Goal: Contribute content: Contribute content

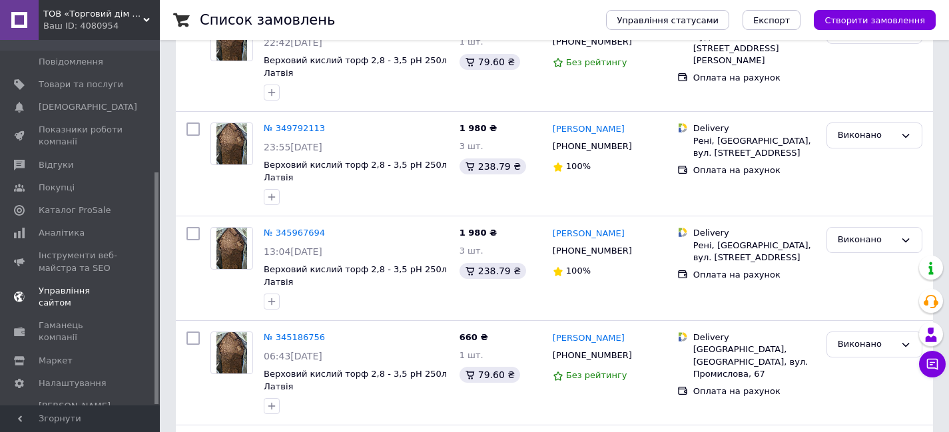
scroll to position [200, 0]
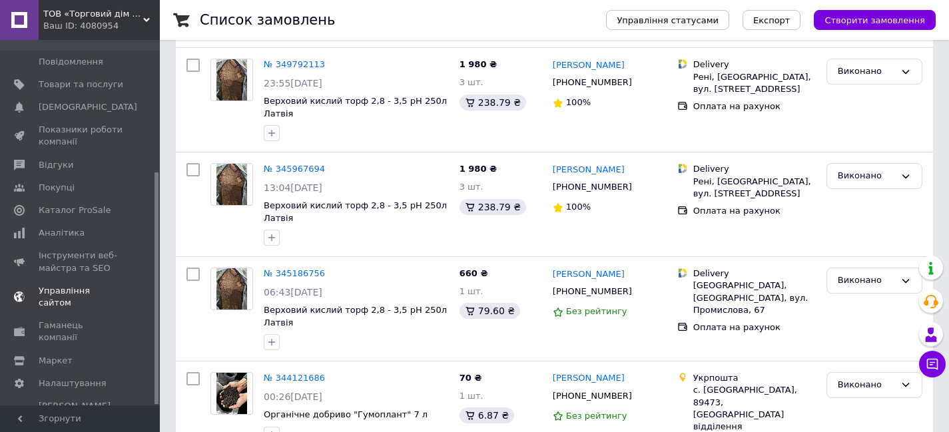
click at [73, 280] on link "Управління сайтом" at bounding box center [82, 297] width 164 height 35
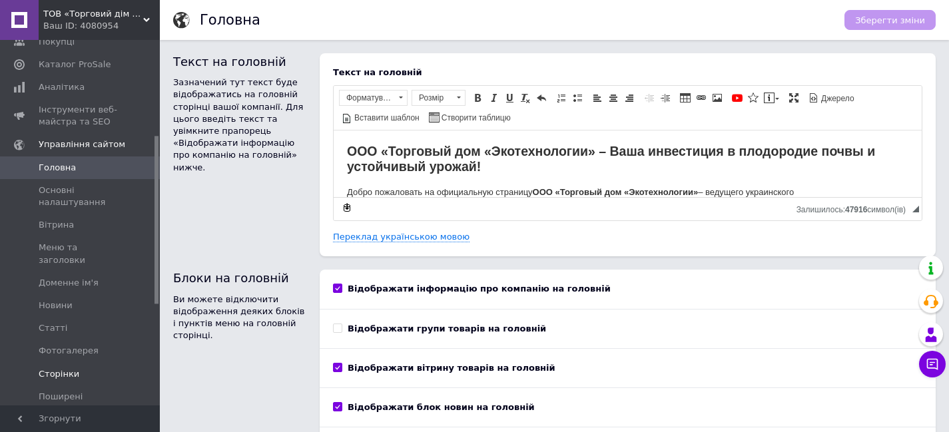
click at [68, 368] on span "Сторінки" at bounding box center [59, 374] width 41 height 12
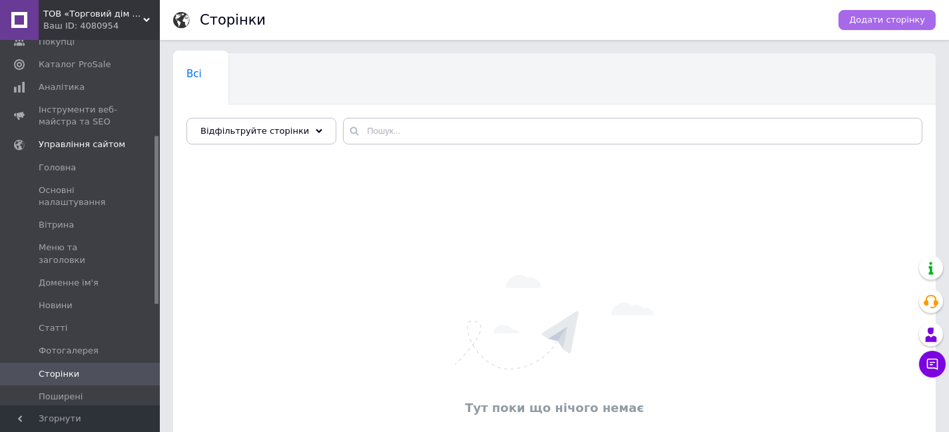
click at [870, 14] on span "Додати сторінку" at bounding box center [887, 20] width 76 height 12
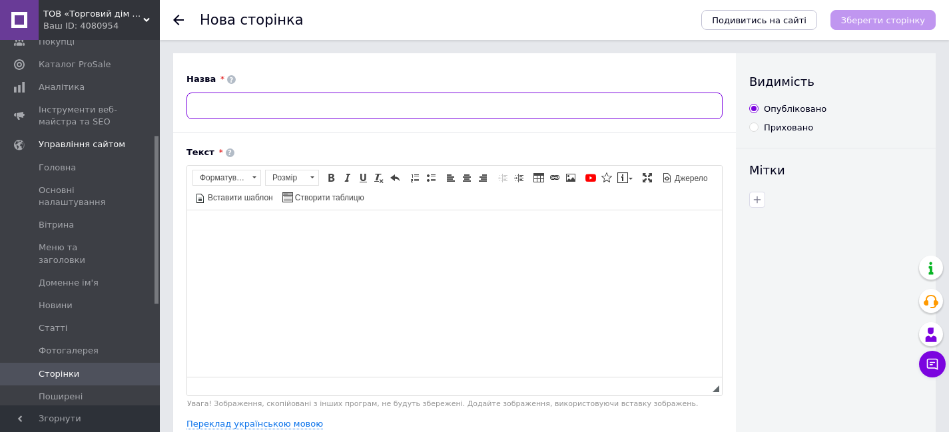
click at [272, 107] on input at bounding box center [454, 106] width 536 height 27
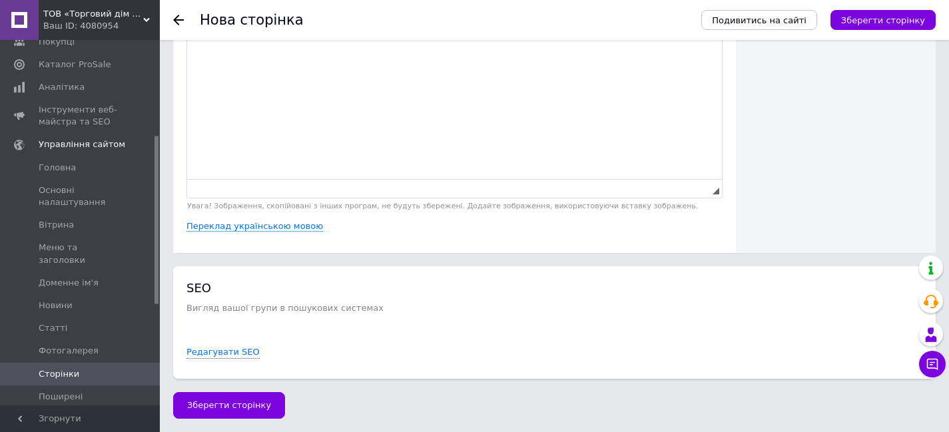
scroll to position [201, 0]
type input "Сертифікати"
click at [321, 318] on div "SEO Вигляд вашої групи в пошукових системах Редагувати SEO" at bounding box center [554, 323] width 736 height 86
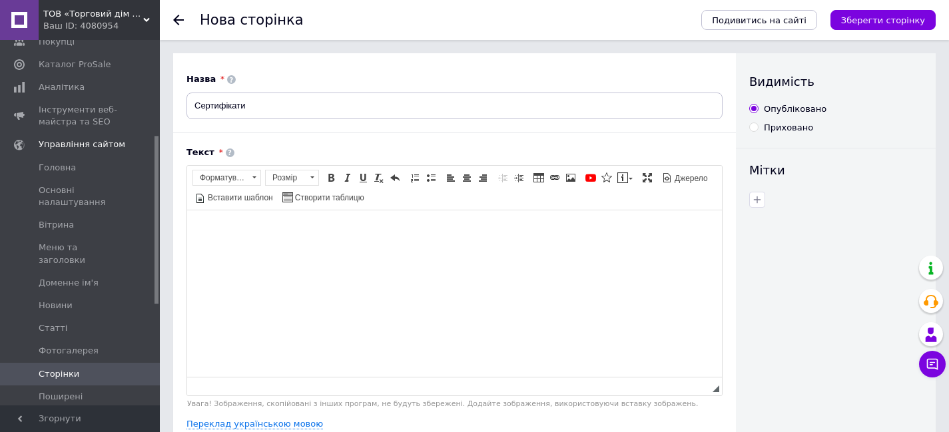
click at [184, 24] on div at bounding box center [186, 20] width 27 height 40
click at [180, 19] on icon at bounding box center [178, 20] width 11 height 11
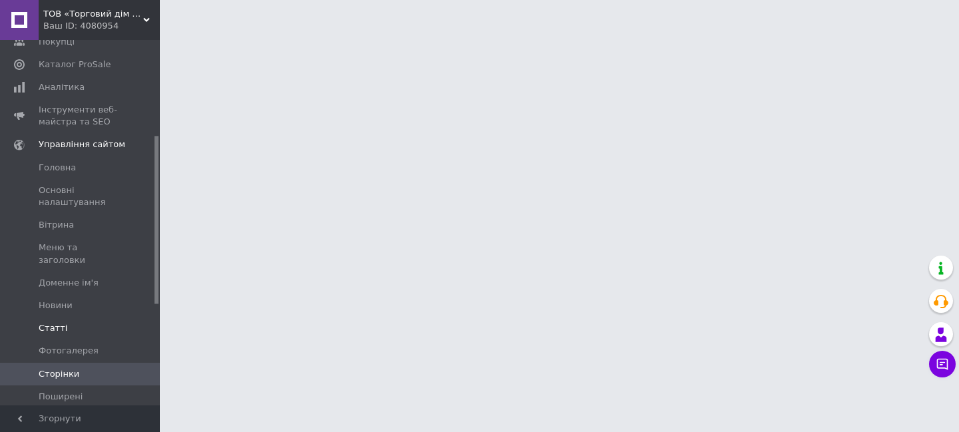
click at [108, 322] on span "Статті" at bounding box center [81, 328] width 85 height 12
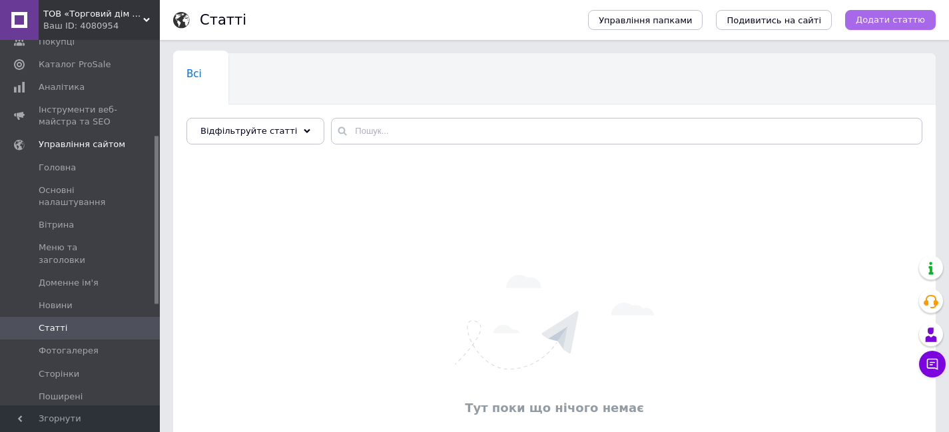
click at [899, 17] on span "Додати статтю" at bounding box center [890, 20] width 69 height 12
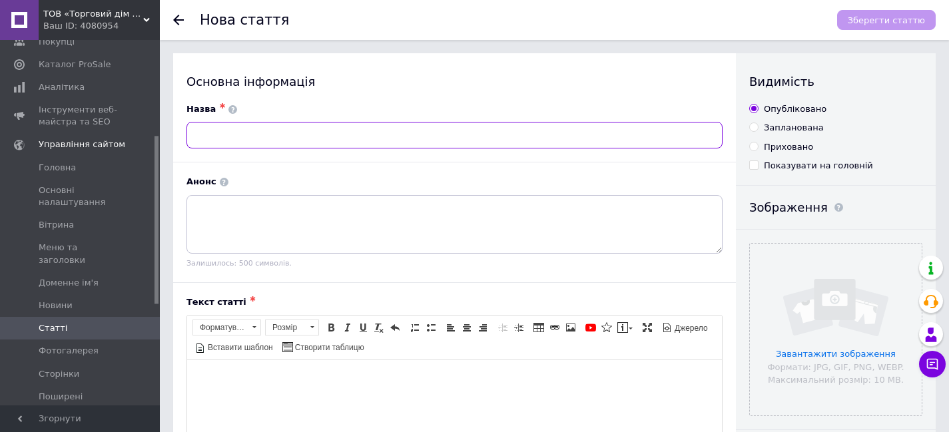
click at [264, 129] on input "text" at bounding box center [454, 135] width 536 height 27
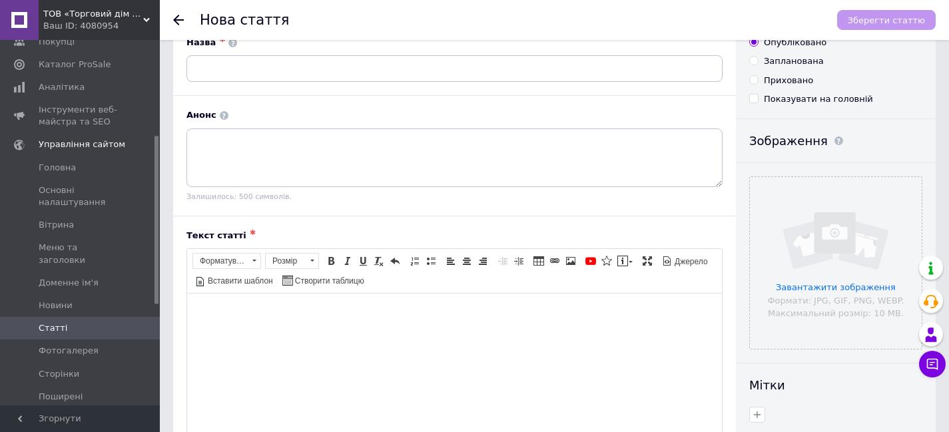
click at [256, 319] on body "Редактор, 13547EBA-0B9C-45DD-B0AD-139A68ED4E07" at bounding box center [454, 314] width 508 height 14
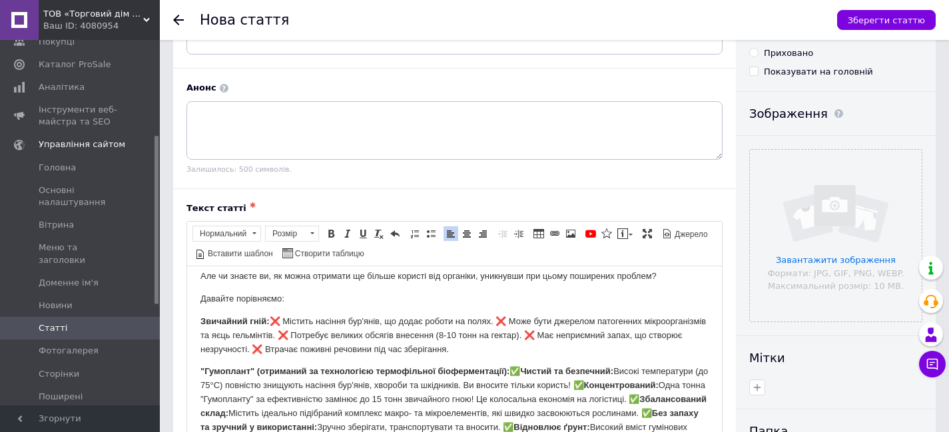
scroll to position [0, 0]
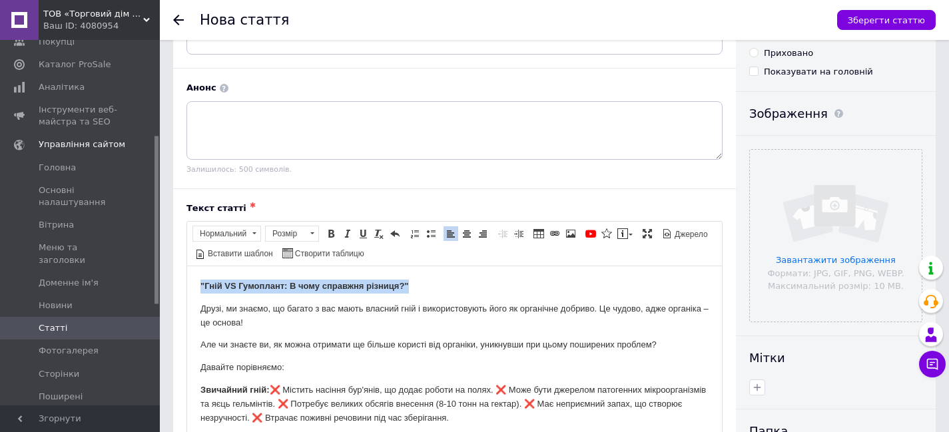
drag, startPoint x: 428, startPoint y: 292, endPoint x: 200, endPoint y: 284, distance: 227.2
click at [200, 284] on p ""Гній VS Гумоплант: В чому справжня різниця?"" at bounding box center [454, 287] width 508 height 14
copy strong ""Гній VS Гумоплант: В чому справжня різниця?""
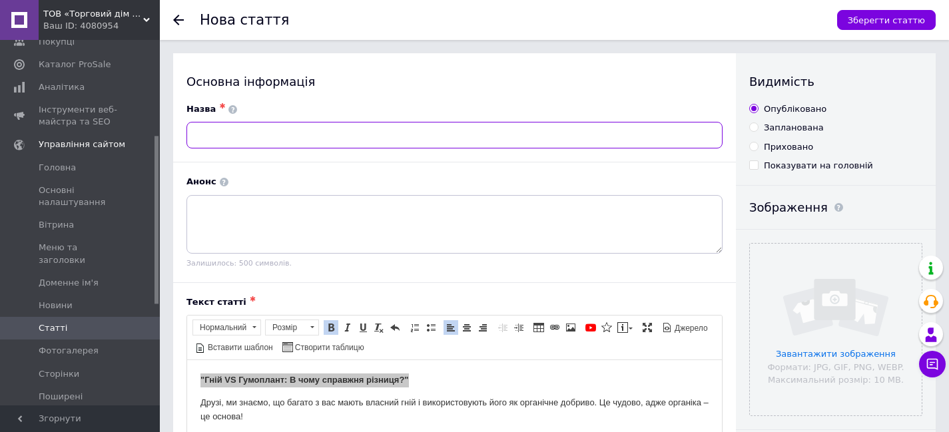
click at [259, 140] on input "text" at bounding box center [454, 135] width 536 height 27
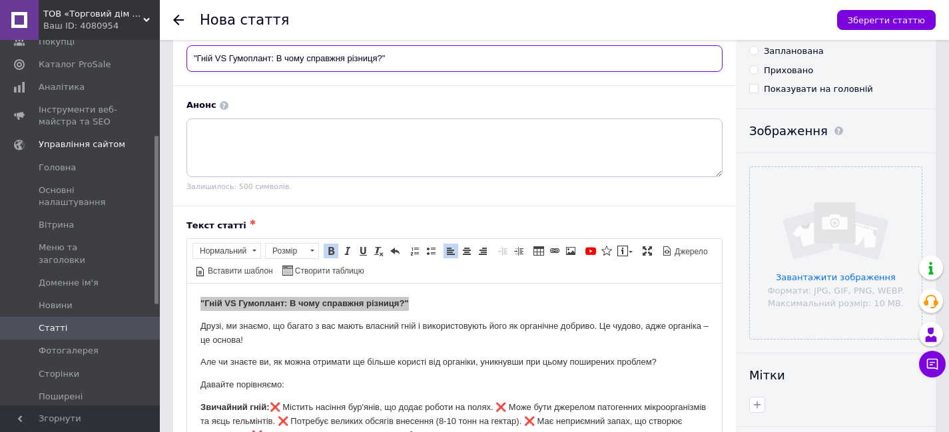
scroll to position [133, 0]
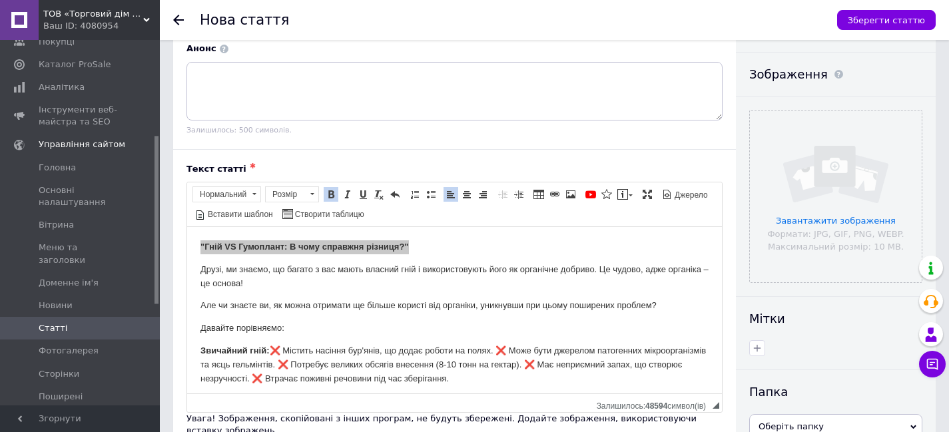
type input ""Гній VS Гумоплант: В чому справжня різниця?""
click at [435, 251] on p ""Гній VS Гумоплант: В чому справжня різниця?"" at bounding box center [454, 247] width 508 height 14
drag, startPoint x: 439, startPoint y: 247, endPoint x: 186, endPoint y: 248, distance: 253.1
click at [187, 248] on html ""Гній VS Гумоплант: В чому справжня різниця?" Друзі, ми знаємо, що багато з вас…" at bounding box center [454, 377] width 535 height 300
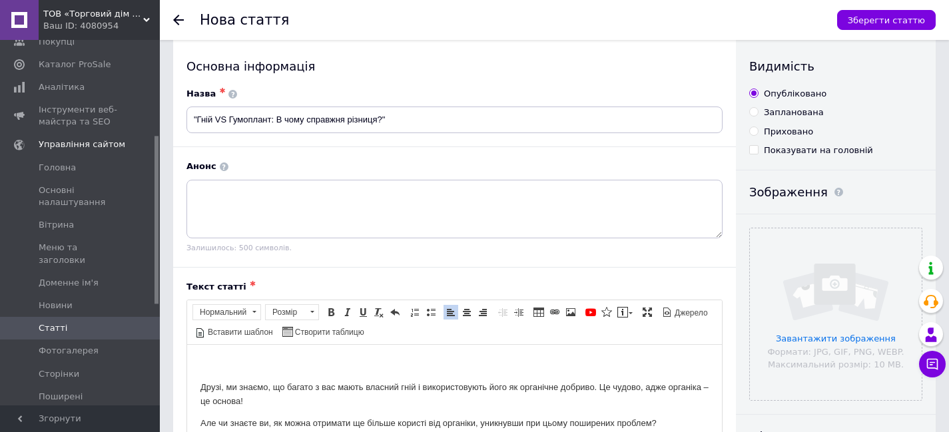
scroll to position [0, 0]
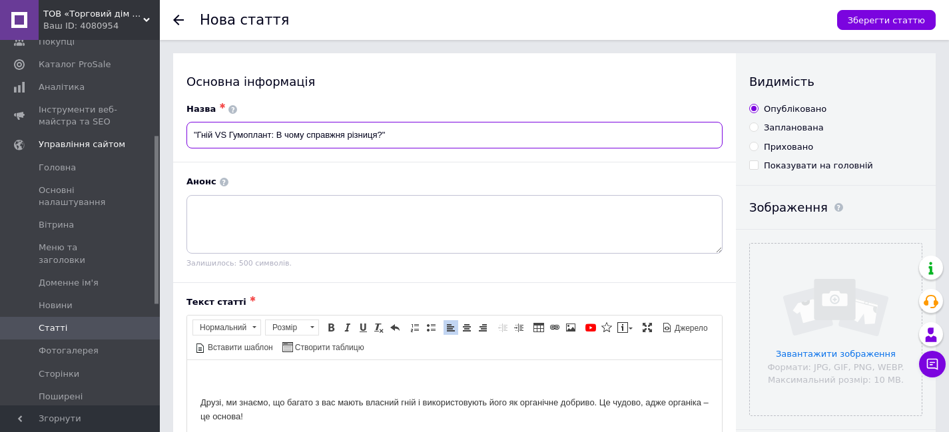
drag, startPoint x: 449, startPoint y: 138, endPoint x: 174, endPoint y: 142, distance: 275.1
click at [177, 142] on div "Назва ✱ "Гній VS Гумоплант: В чому справжня різниця?"" at bounding box center [454, 125] width 563 height 45
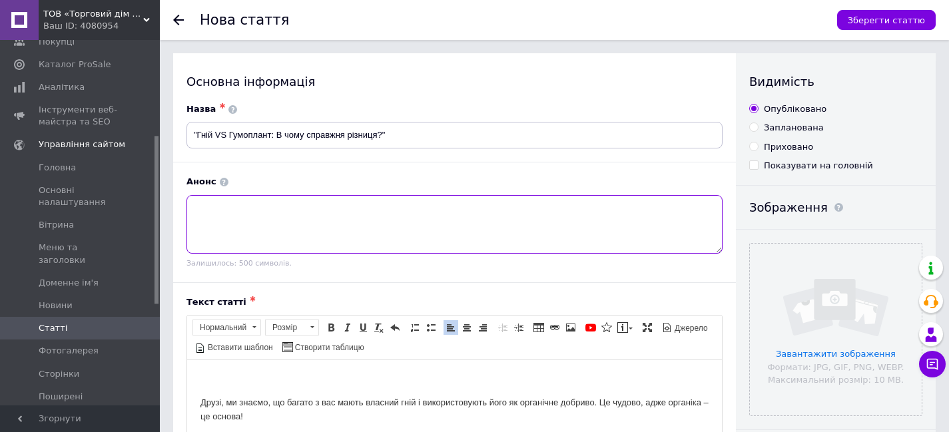
click at [274, 219] on textarea at bounding box center [454, 224] width 536 height 59
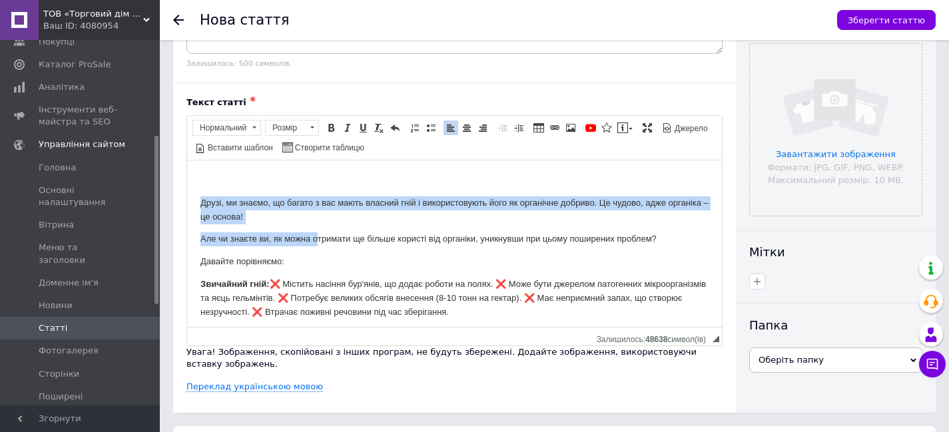
drag, startPoint x: 196, startPoint y: 198, endPoint x: 316, endPoint y: 228, distance: 123.1
click at [316, 228] on html "Друзі, ми знаємо, що багато з вас мають власний гній і використовують його як о…" at bounding box center [454, 310] width 535 height 300
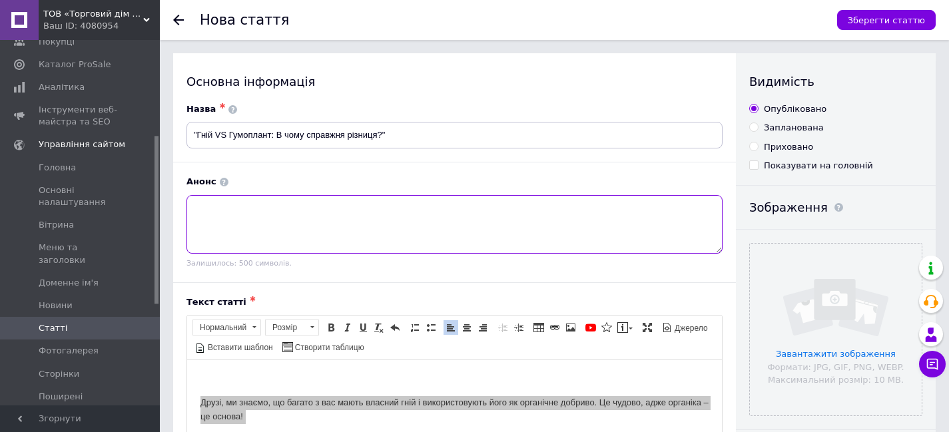
click at [320, 225] on textarea at bounding box center [454, 224] width 536 height 59
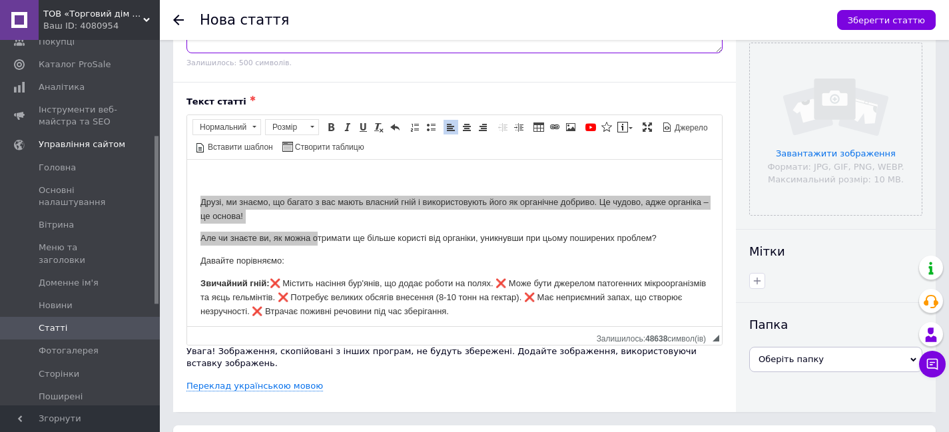
scroll to position [333, 0]
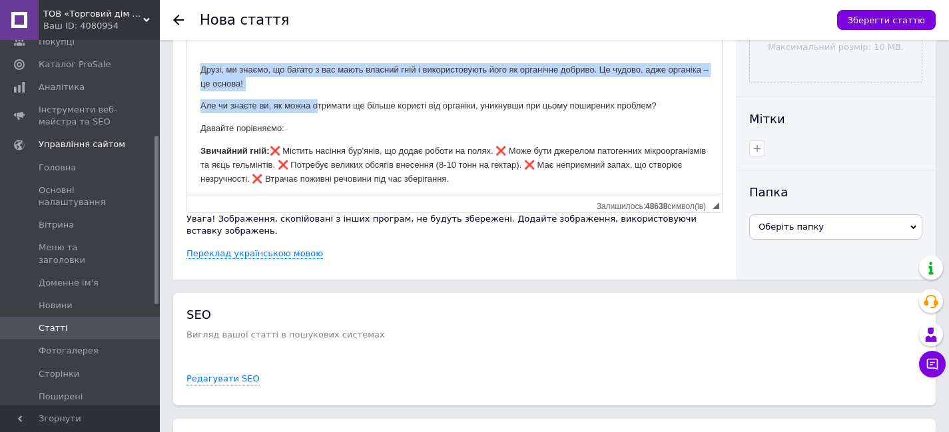
drag, startPoint x: 505, startPoint y: 170, endPoint x: 170, endPoint y: 33, distance: 362.6
click at [187, 33] on html "Друзі, ми знаємо, що багато з вас мають власний гній і використовують його як о…" at bounding box center [454, 177] width 535 height 300
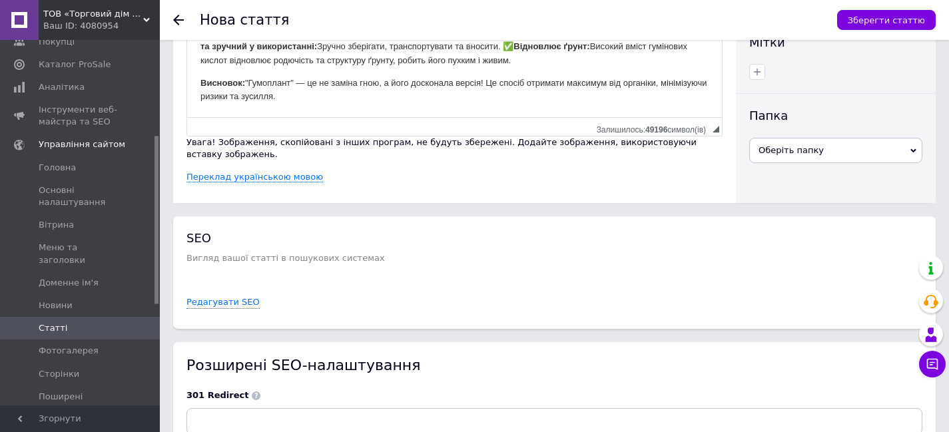
scroll to position [424, 0]
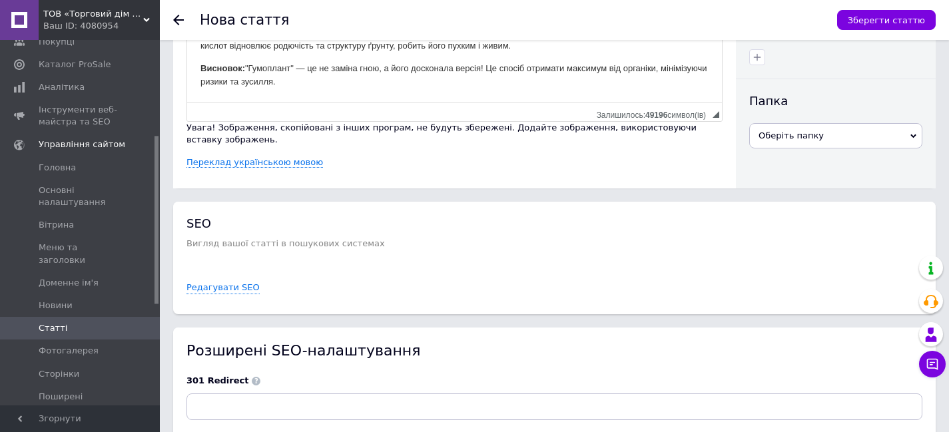
drag, startPoint x: 213, startPoint y: -52, endPoint x: 374, endPoint y: 89, distance: 213.3
click at [374, 89] on html ""Гумоплант" (отриманий за технологією термофільної біоферментації): ✅ Чистий та…" at bounding box center [454, 19] width 535 height 168
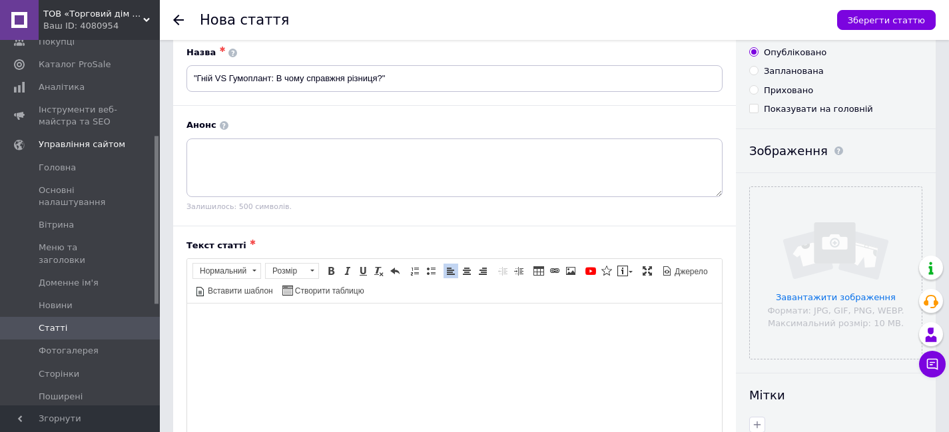
scroll to position [41, 0]
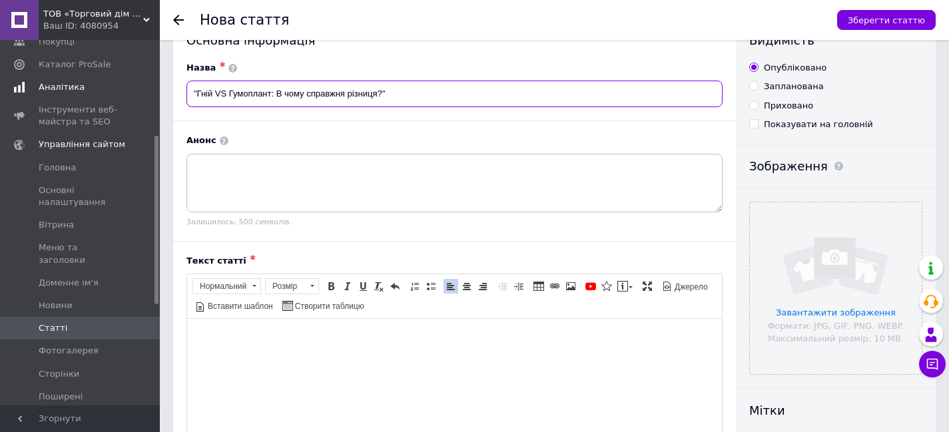
drag, startPoint x: 393, startPoint y: 94, endPoint x: 54, endPoint y: 78, distance: 339.3
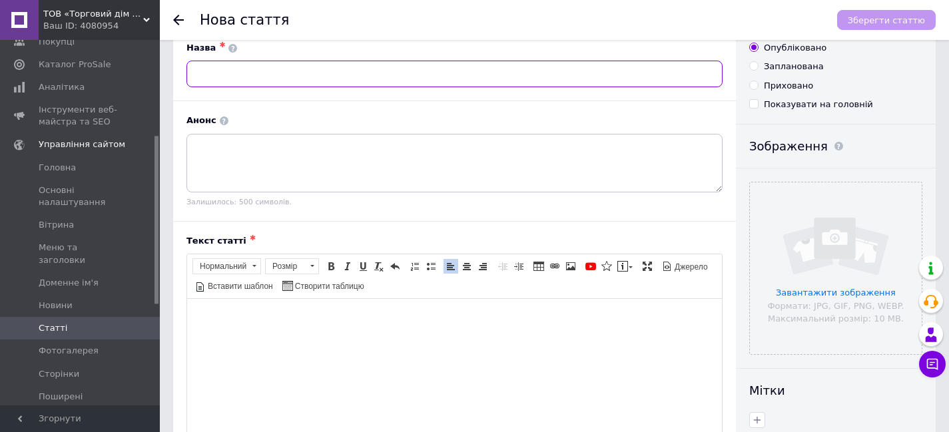
scroll to position [0, 0]
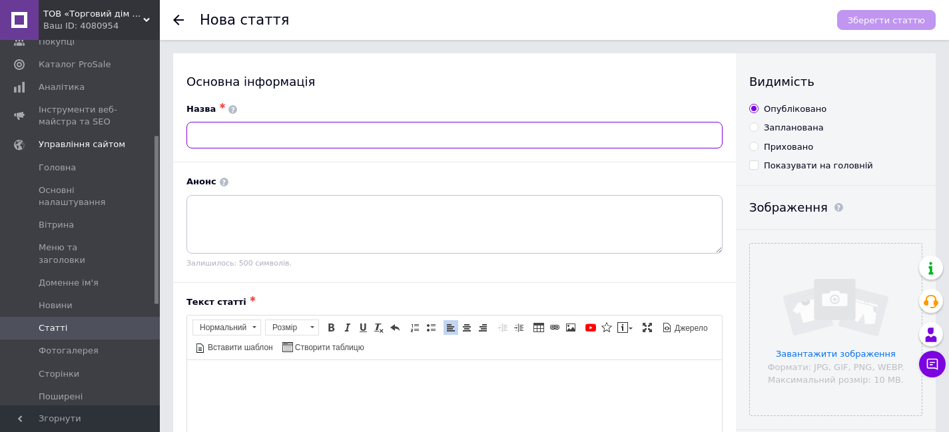
click at [281, 137] on input "text" at bounding box center [454, 135] width 536 height 27
paste input "Переваги органічного добрива (компосту) відносно гною: Чому майбутнє за ефектив…"
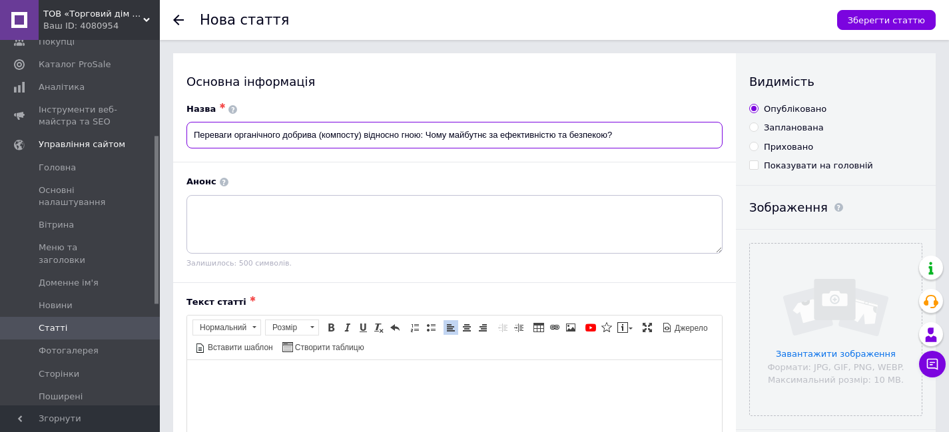
type input "Переваги органічного добрива (компосту) відносно гною: Чому майбутнє за ефектив…"
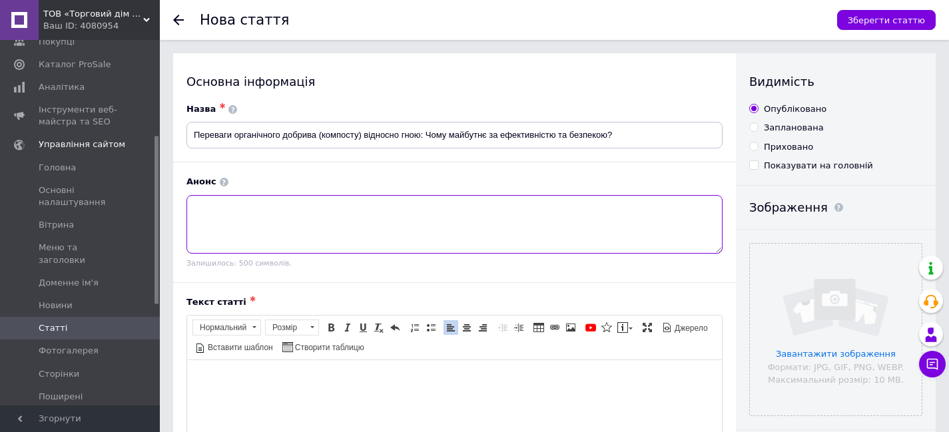
click at [293, 205] on textarea at bounding box center [454, 224] width 536 height 59
paste textarea "Гній століттями був основою землеробства, але сучасні органічні добрива, вигото…"
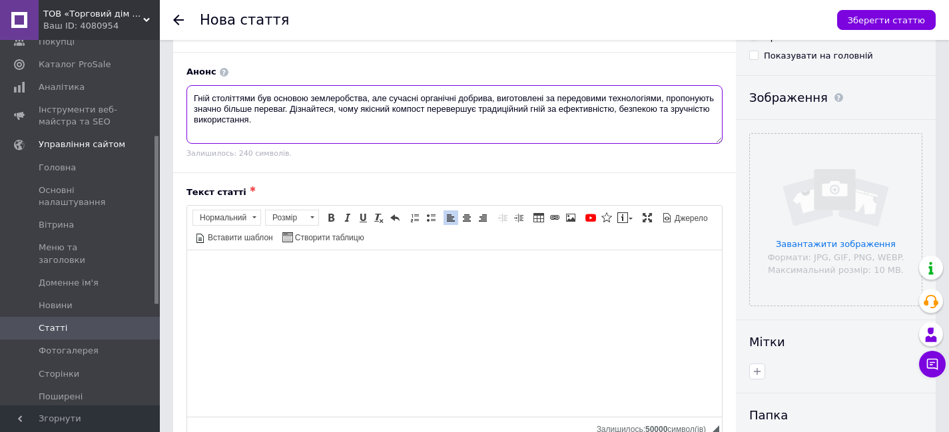
scroll to position [133, 0]
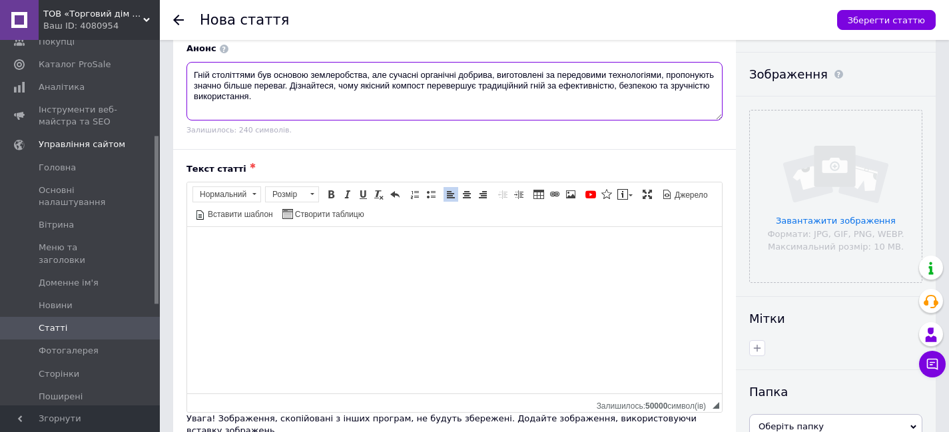
type textarea "Гній століттями був основою землеробства, але сучасні органічні добрива, вигото…"
click at [347, 239] on html at bounding box center [454, 247] width 535 height 41
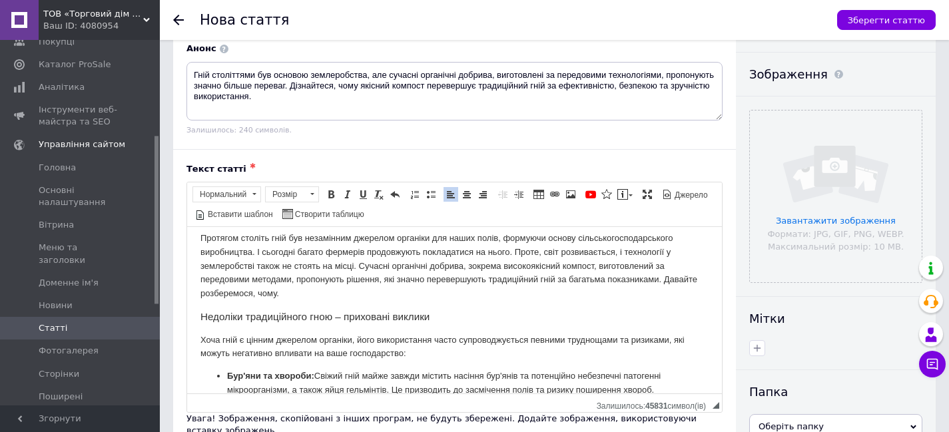
scroll to position [0, 0]
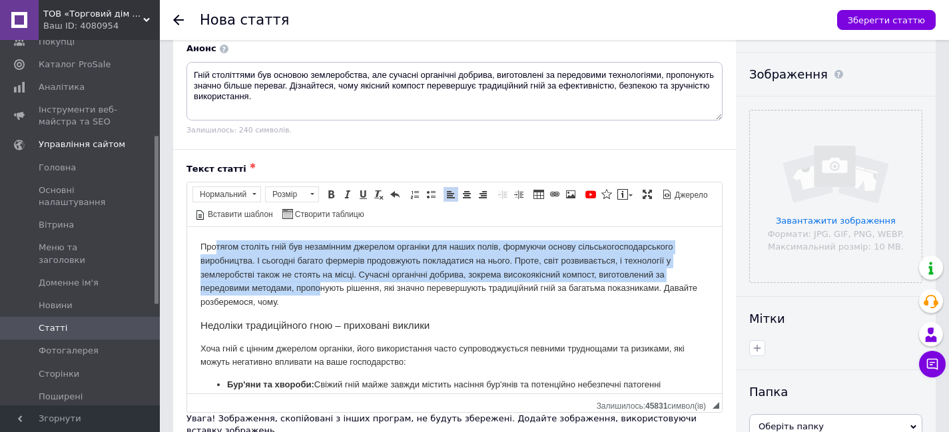
drag, startPoint x: 320, startPoint y: 293, endPoint x: 216, endPoint y: 252, distance: 111.8
click at [216, 252] on p "Протягом століть гній був незамінним джерелом органіки для наших полів, формуюч…" at bounding box center [454, 274] width 508 height 69
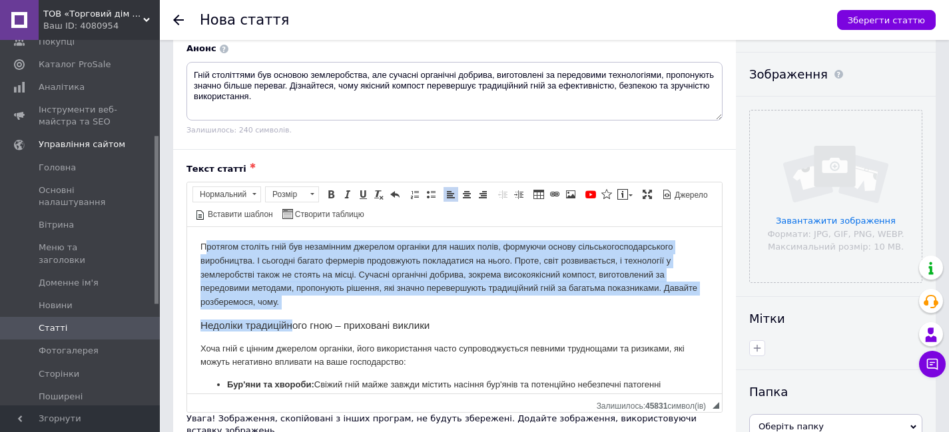
drag, startPoint x: 290, startPoint y: 311, endPoint x: 216, endPoint y: 252, distance: 94.3
click at [269, 290] on p "Протягом століть гній був незамінним джерелом органіки для наших полів, формуюч…" at bounding box center [454, 274] width 508 height 69
drag, startPoint x: 298, startPoint y: 298, endPoint x: 188, endPoint y: 234, distance: 126.9
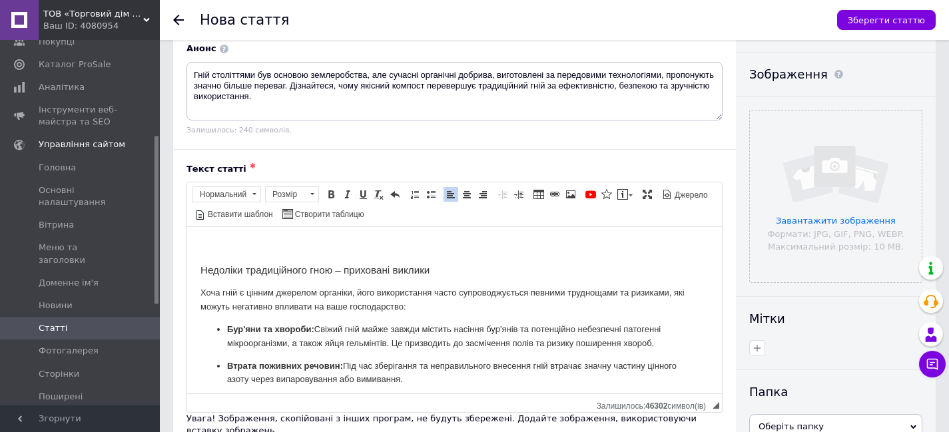
drag, startPoint x: 272, startPoint y: 248, endPoint x: 454, endPoint y: 451, distance: 272.6
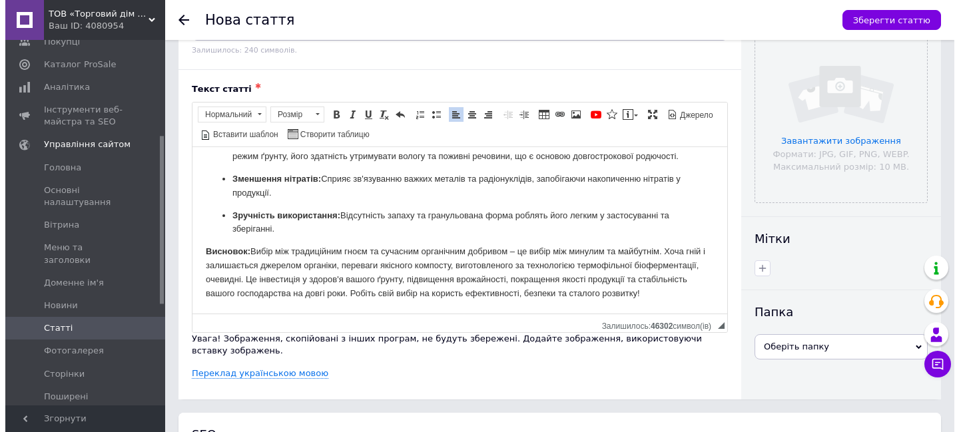
scroll to position [200, 0]
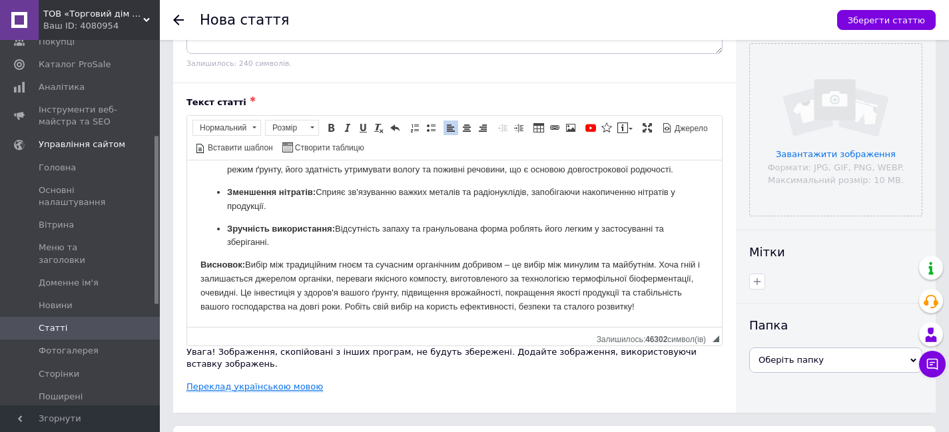
click at [237, 382] on link "Переклад українською мовою" at bounding box center [254, 387] width 137 height 11
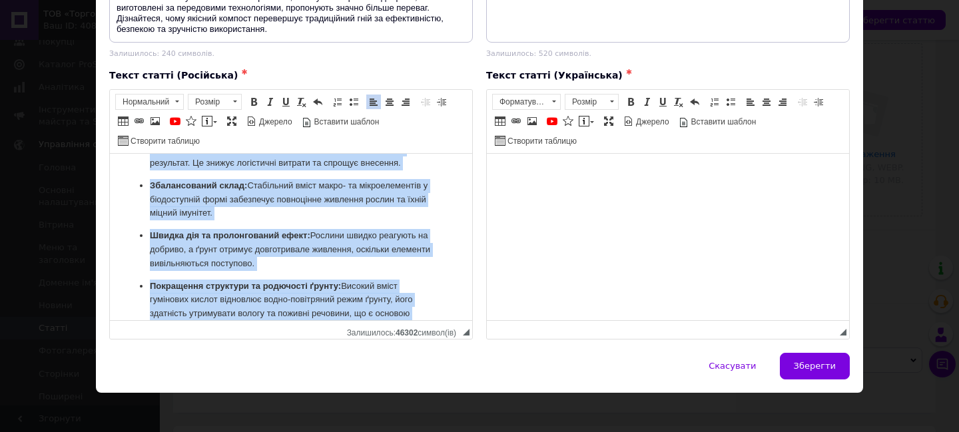
scroll to position [1003, 0]
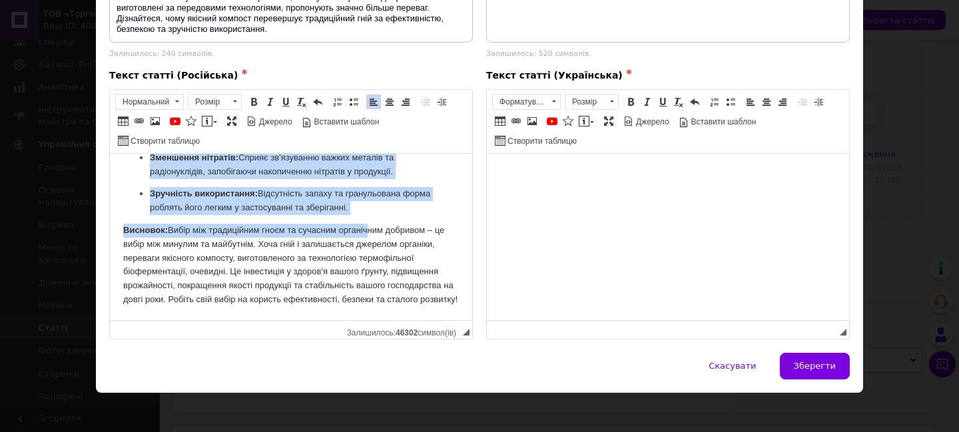
drag, startPoint x: 123, startPoint y: 194, endPoint x: 475, endPoint y: 487, distance: 458.6
copy body "Loremips dolorsitamet cons – adipiscin elitsed Doei temp i utlabo etdolore magn…"
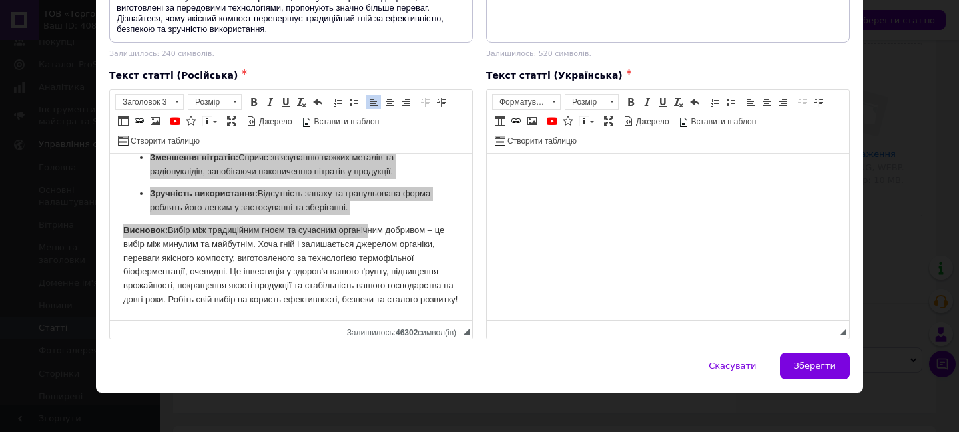
click at [621, 188] on html at bounding box center [668, 173] width 362 height 41
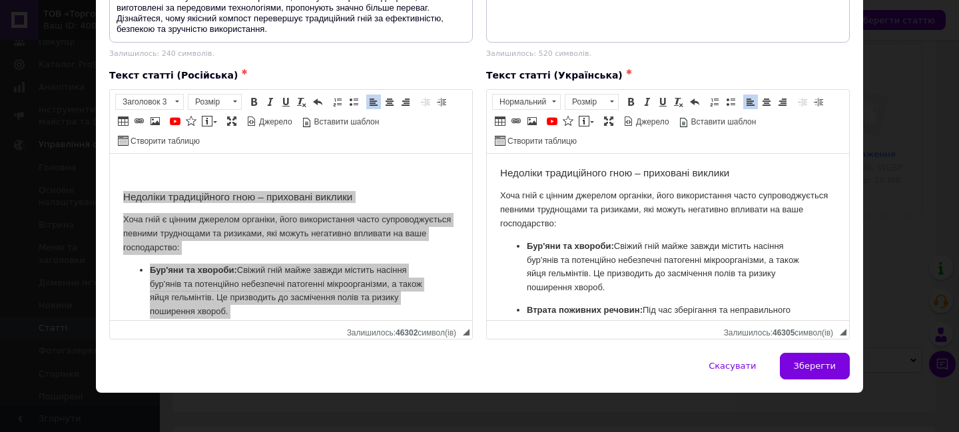
scroll to position [0, 0]
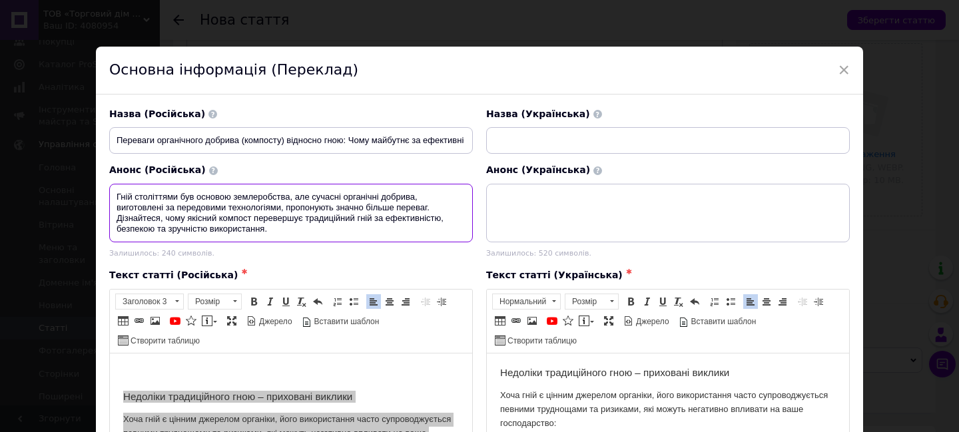
drag, startPoint x: 120, startPoint y: 193, endPoint x: 288, endPoint y: 235, distance: 173.6
click at [288, 235] on textarea "Гній століттями був основою землеробства, але сучасні органічні добрива, вигото…" at bounding box center [291, 213] width 364 height 59
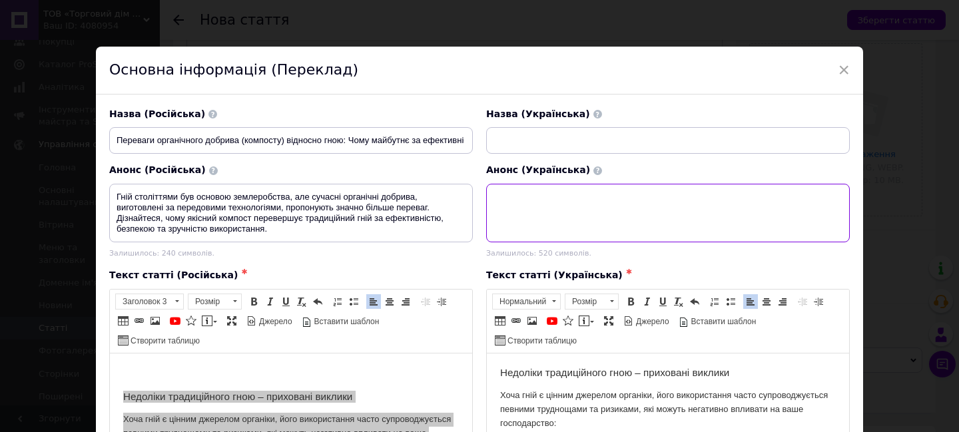
click at [534, 184] on textarea at bounding box center [668, 213] width 364 height 59
paste textarea "Гній століттями був основою землеробства, але сучасні органічні добрива, вигото…"
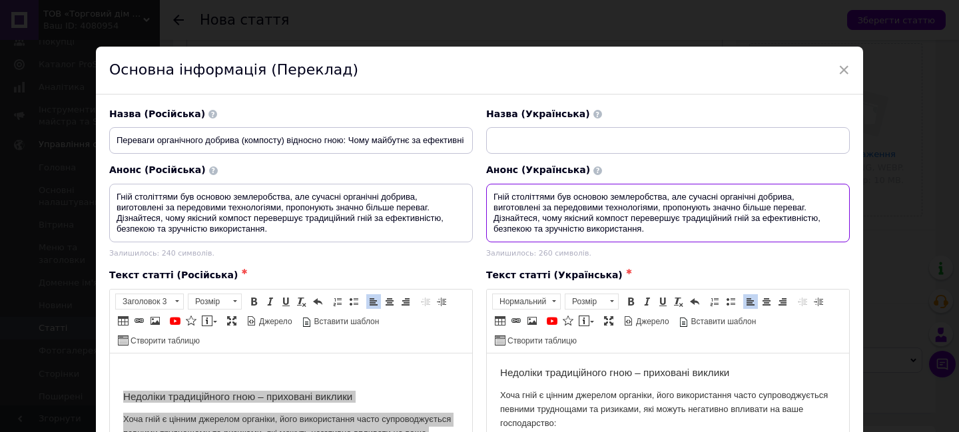
type textarea "Гній століттями був основою землеробства, але сучасні органічні добрива, вигото…"
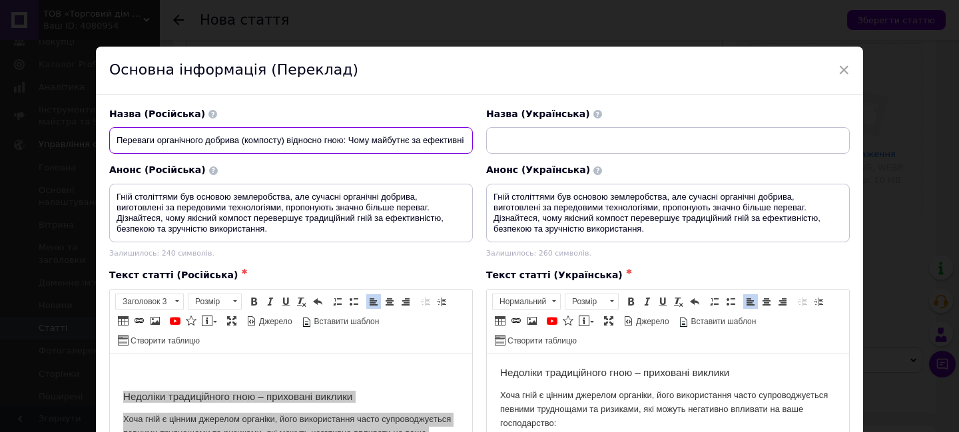
scroll to position [0, 73]
drag, startPoint x: 117, startPoint y: 141, endPoint x: 495, endPoint y: 139, distance: 378.3
click at [495, 139] on div "Назва (Російська) Переваги органічного добрива (компосту) відносно гною: Чому м…" at bounding box center [480, 131] width 754 height 60
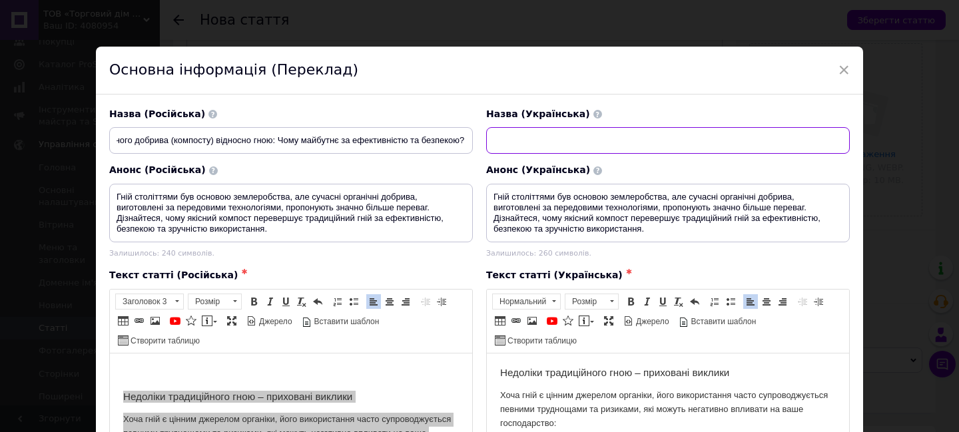
click at [565, 137] on input "text" at bounding box center [668, 140] width 364 height 27
paste input "Переваги органічного добрива (компосту) відносно гною: Чому майбутнє за ефектив…"
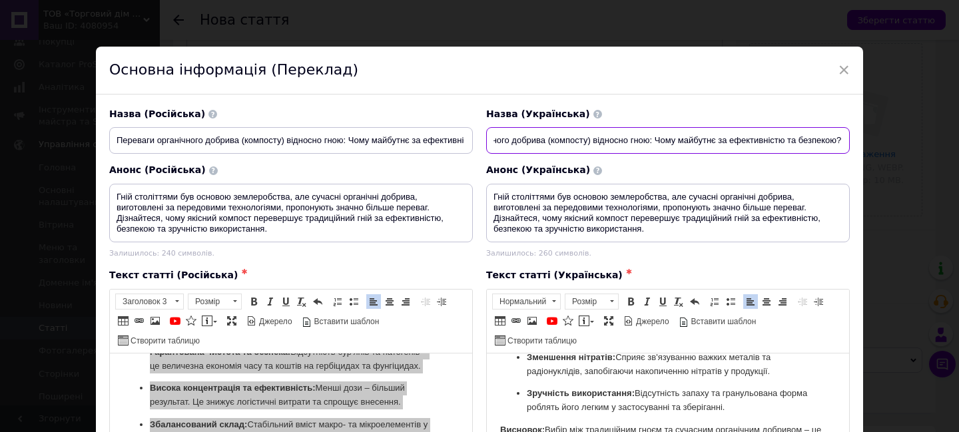
scroll to position [733, 0]
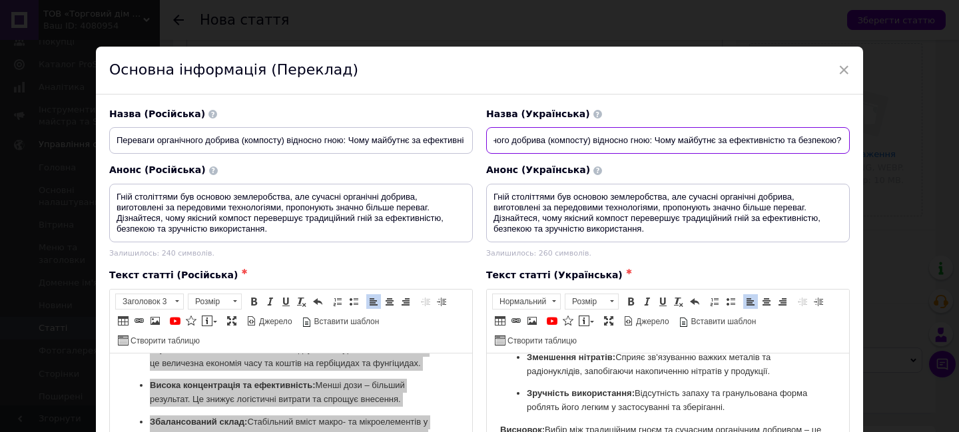
type input "Переваги органічного добрива (компосту) відносно гною: Чому майбутнє за ефектив…"
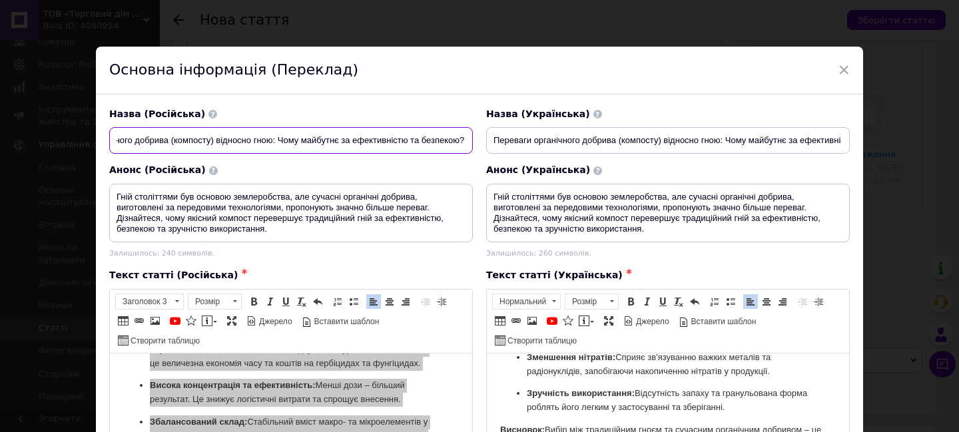
drag, startPoint x: 116, startPoint y: 137, endPoint x: 503, endPoint y: 155, distance: 387.3
click at [503, 155] on div "Назва (Російська) Переваги органічного добрива (компосту) відносно гною: Чому м…" at bounding box center [480, 131] width 754 height 60
paste input "реимущества органического удобрения (компоста) по отношению к навозу: Почему бу…"
type input "Преимущества органического удобрения (компоста) по отношению к навозу: Почему б…"
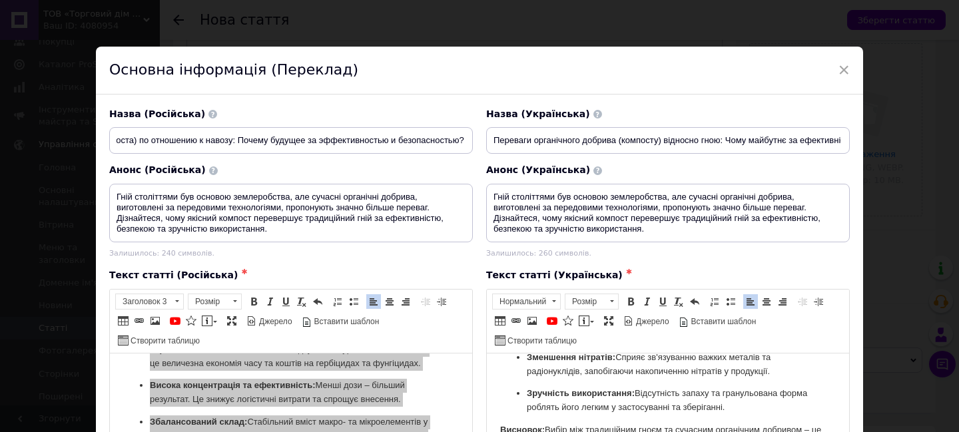
scroll to position [0, 0]
drag, startPoint x: 311, startPoint y: 232, endPoint x: 113, endPoint y: 189, distance: 202.3
click at [113, 189] on textarea "Гній століттями був основою землеробства, але сучасні органічні добрива, вигото…" at bounding box center [291, 213] width 364 height 59
paste textarea "авоз веками был основой земледелия, но современные органические удобрения, прои…"
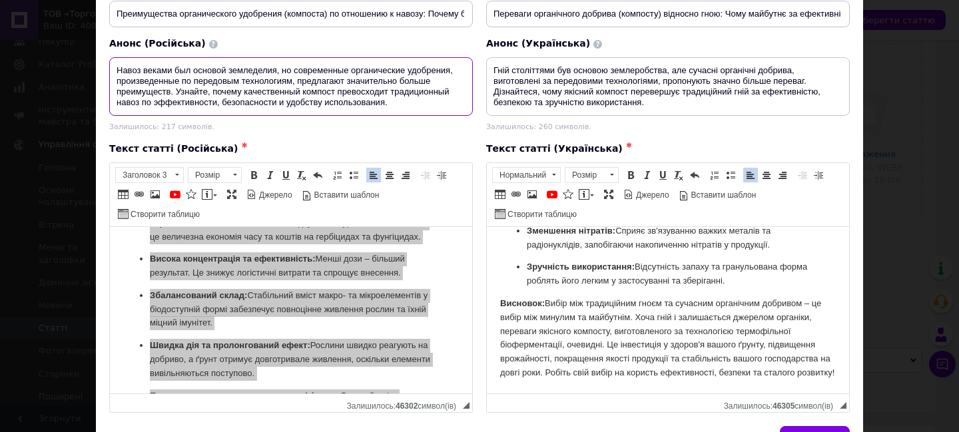
scroll to position [133, 0]
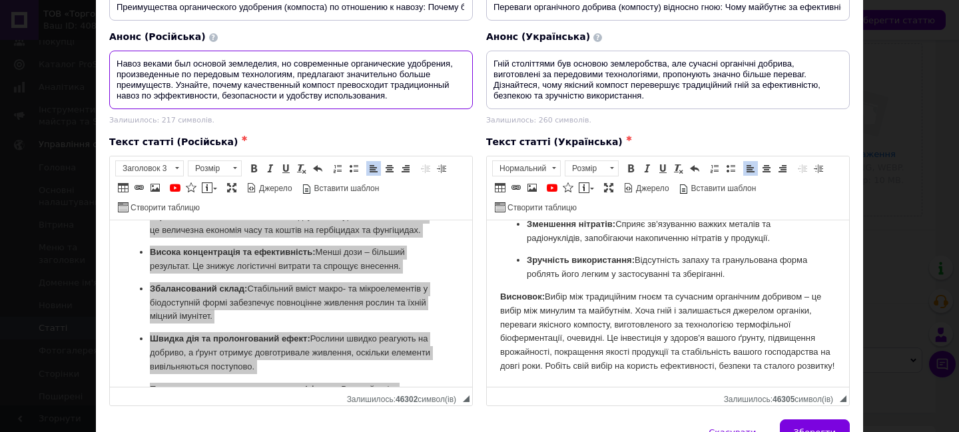
paste textarea "Недостатки традиционного навоза – скрытые вызовы Хотя навоз является ценным ист…"
type textarea "Навоз веками был основой земледелия, но современные органические удобрения, про…"
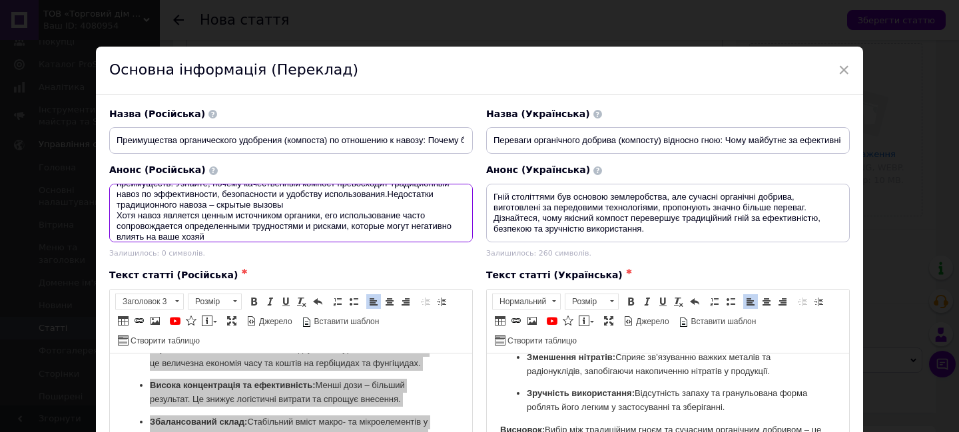
scroll to position [0, 0]
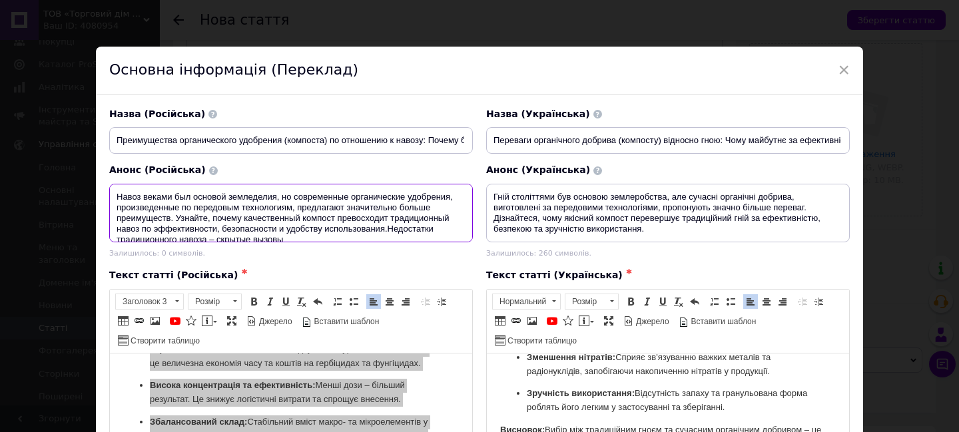
drag, startPoint x: 278, startPoint y: 232, endPoint x: 51, endPoint y: 141, distance: 245.1
click at [51, 141] on div "× Основна інформація (Переклад) Назва (Російська) Преимущества органического уд…" at bounding box center [479, 216] width 959 height 432
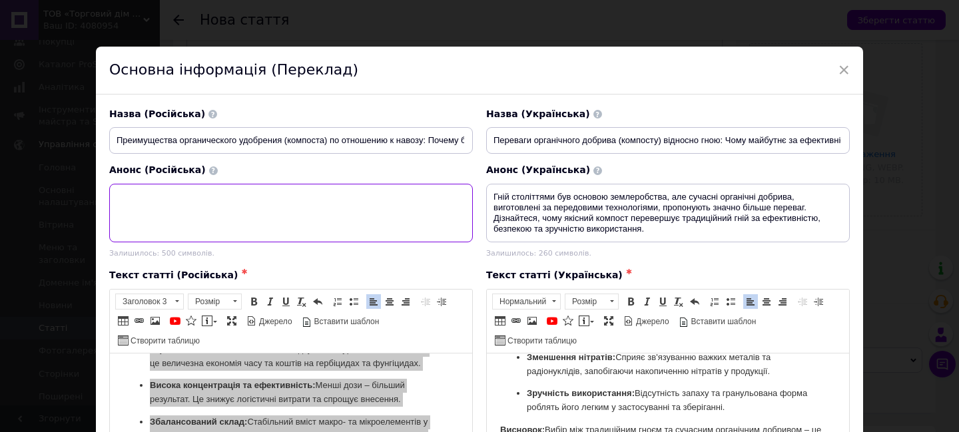
paste textarea "Навоз веками был основой земледелия, но современные органические удобрения, про…"
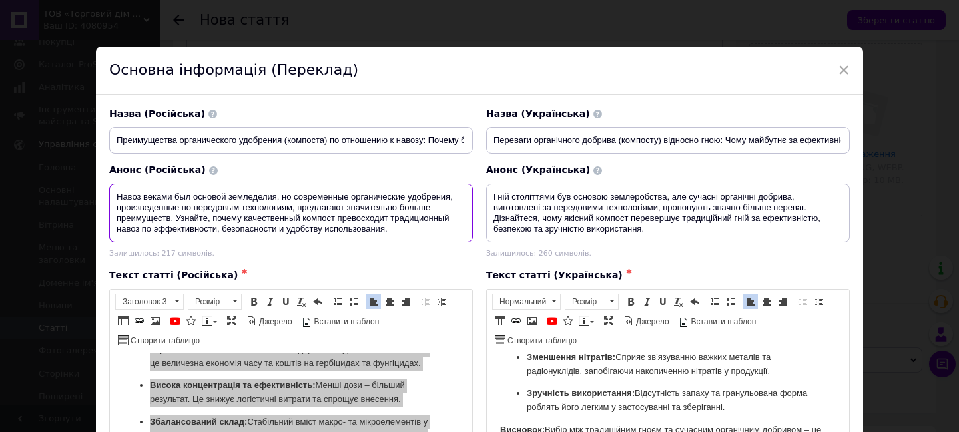
scroll to position [67, 0]
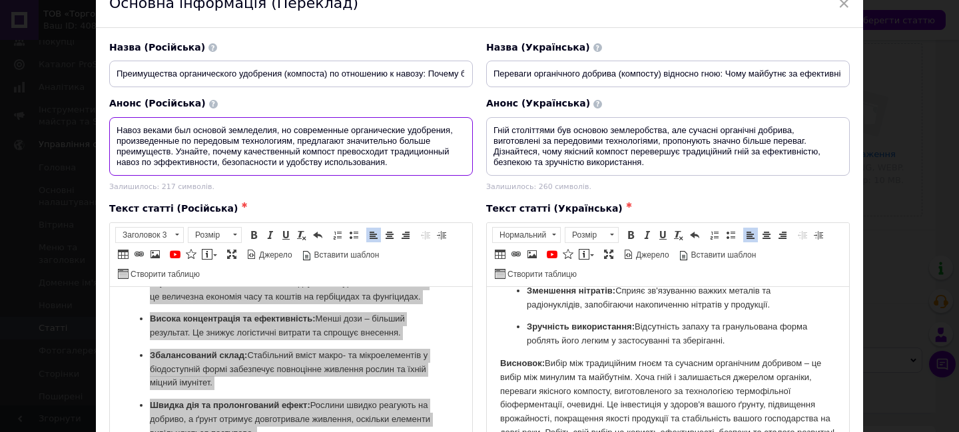
type textarea "Навоз веками был основой земледелия, но современные органические удобрения, про…"
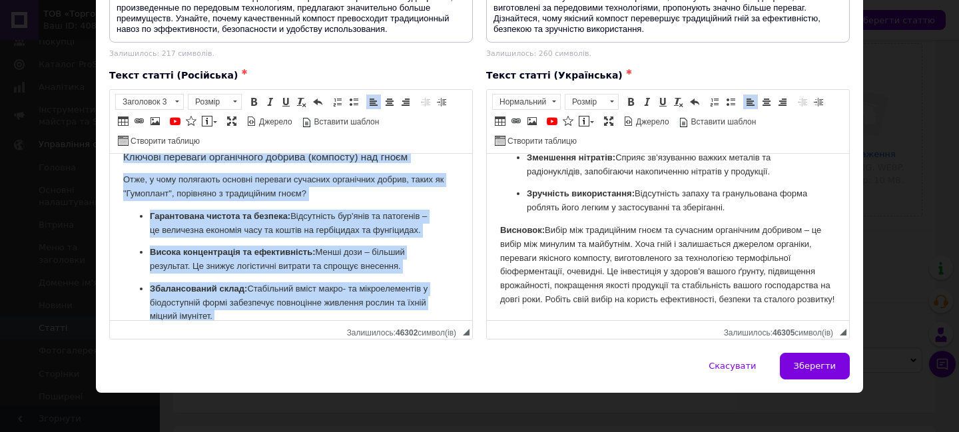
click at [370, 273] on p "Висока концентрація та ефективність: Менші дози – більший результат. Це знижує …" at bounding box center [291, 259] width 282 height 28
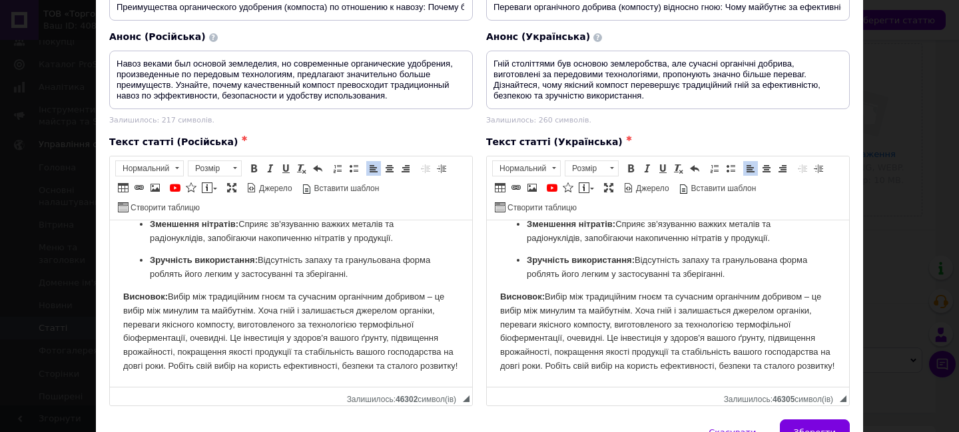
scroll to position [206, 0]
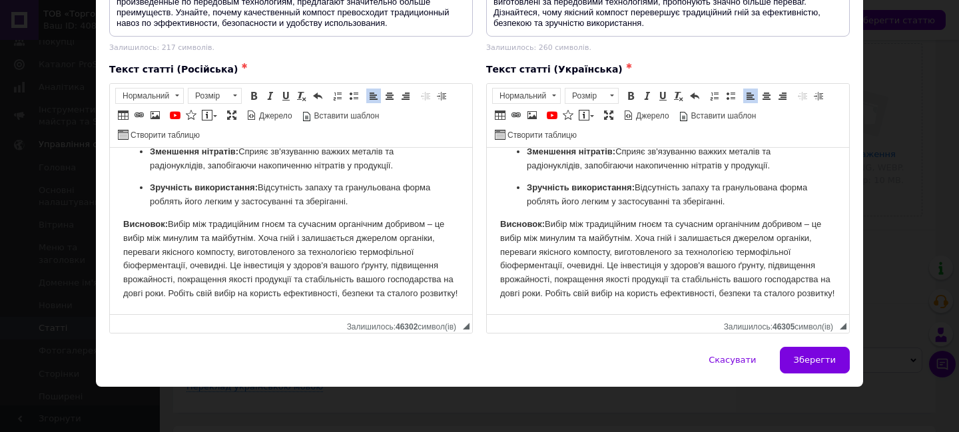
drag, startPoint x: 134, startPoint y: 156, endPoint x: 354, endPoint y: 402, distance: 329.2
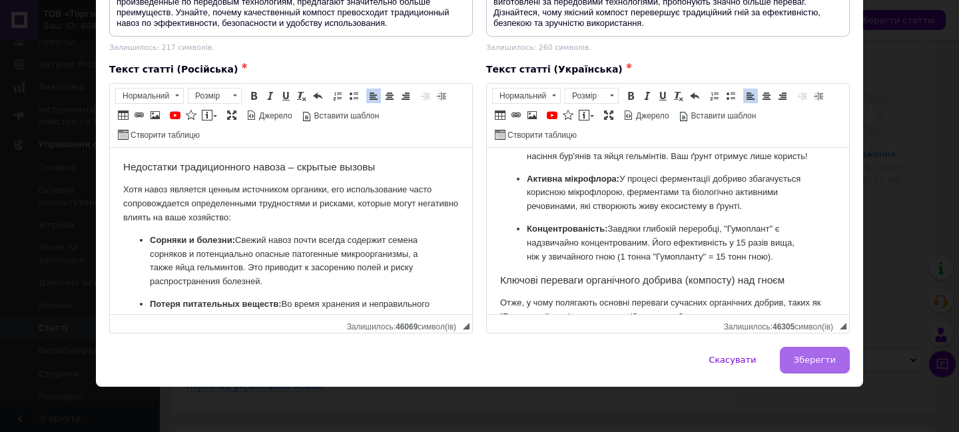
click at [810, 356] on span "Зберегти" at bounding box center [815, 360] width 42 height 10
type input "Преимущества органического удобрения (компоста) по отношению к навозу: Почему б…"
type textarea "Навоз веками был основой земледелия, но современные органические удобрения, про…"
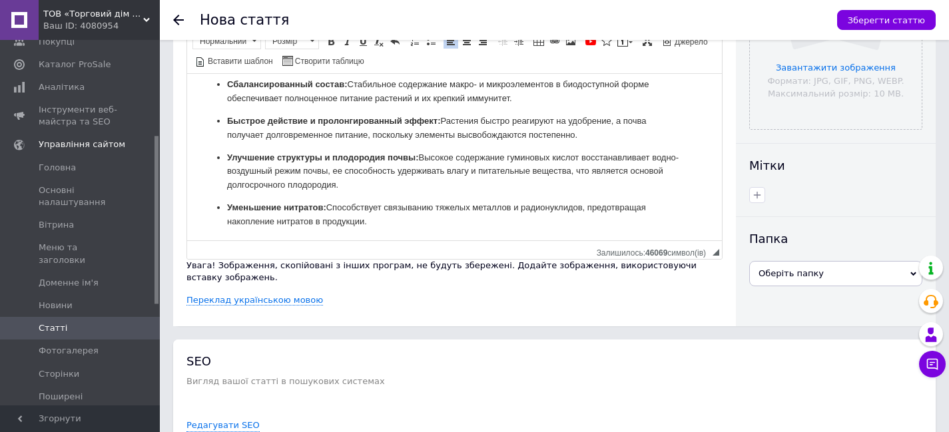
scroll to position [400, 0]
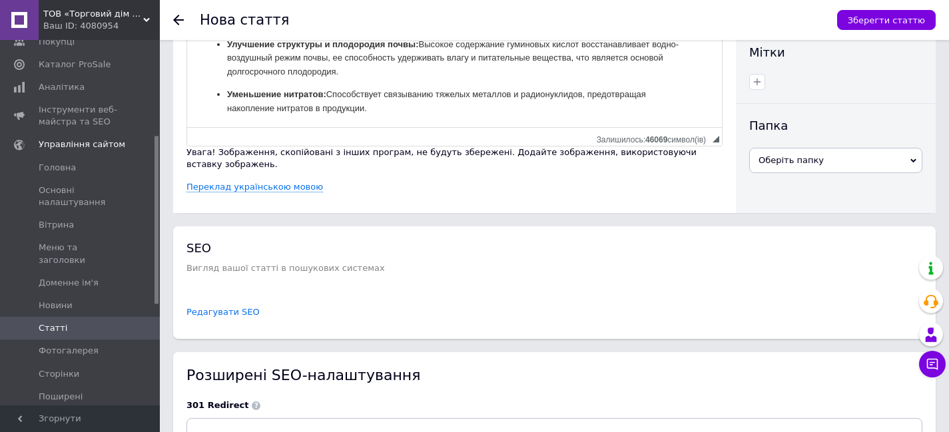
click at [213, 306] on link "Редагувати SEO" at bounding box center [222, 312] width 73 height 13
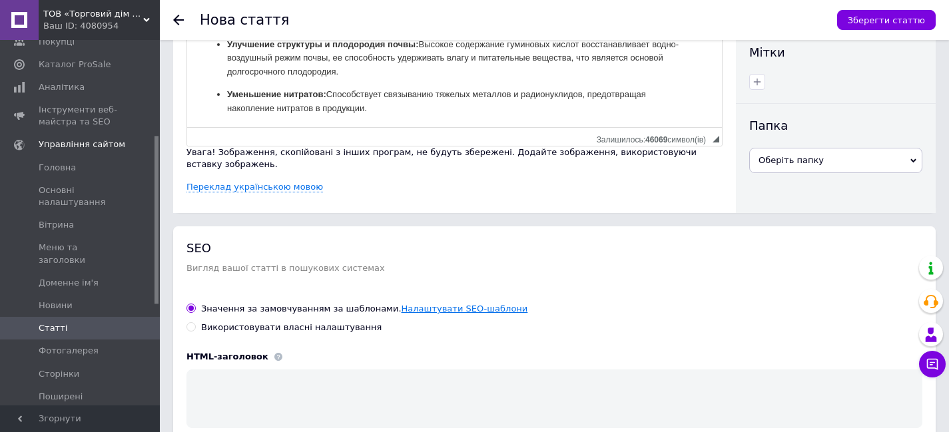
click at [444, 304] on link "Налаштувати SEO-шаблони" at bounding box center [465, 309] width 127 height 10
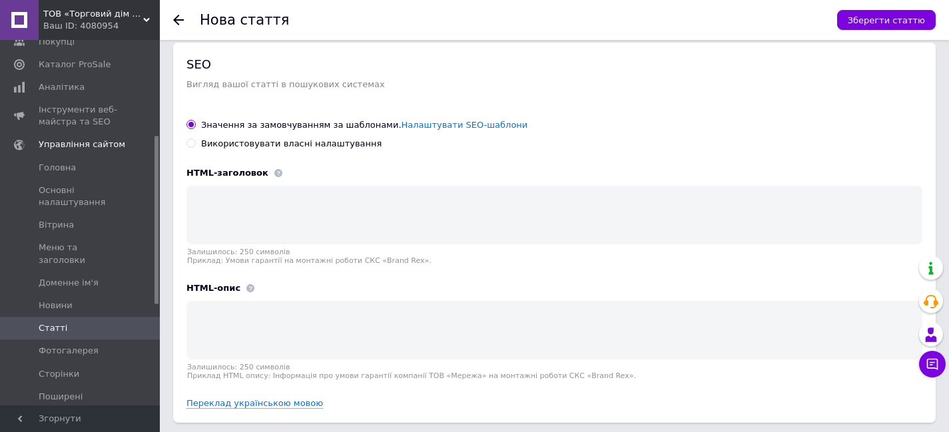
scroll to position [599, 0]
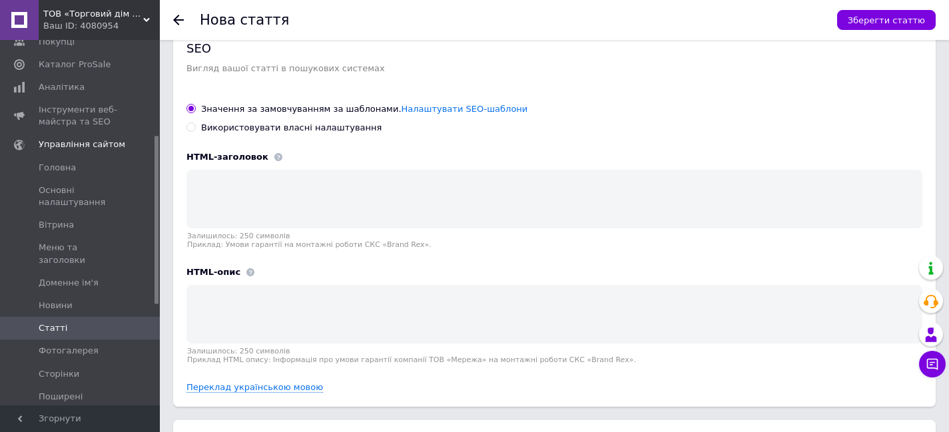
click at [193, 123] on input "Використовувати власні налаштування" at bounding box center [190, 127] width 9 height 9
radio input "true"
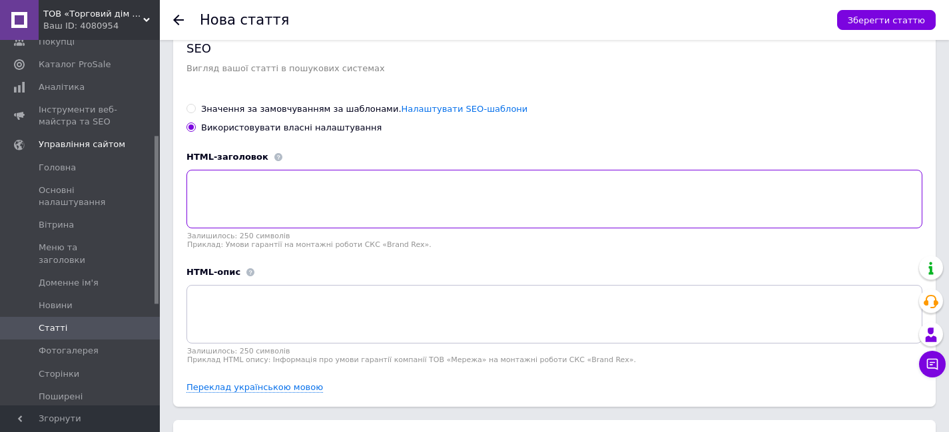
click at [240, 186] on textarea at bounding box center [554, 199] width 736 height 59
click at [256, 178] on textarea at bounding box center [554, 199] width 736 height 59
paste textarea "Узнайте о ключевых преимуществах современных органических удобрений (компоста) …"
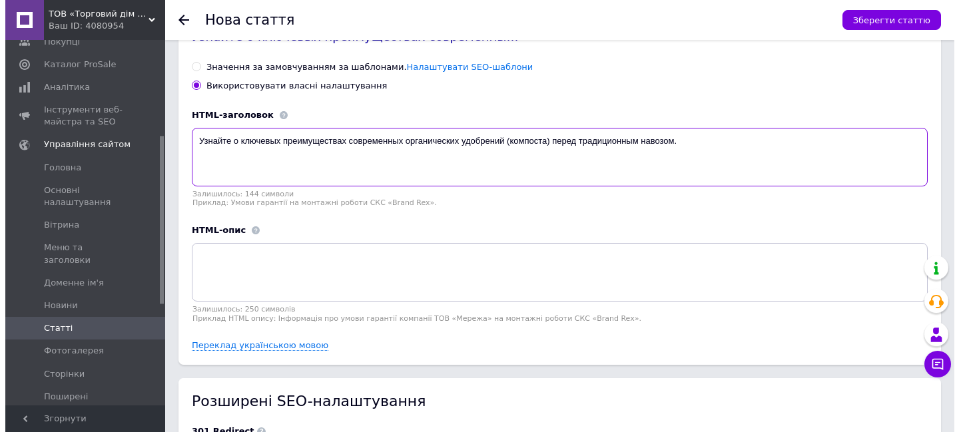
scroll to position [666, 0]
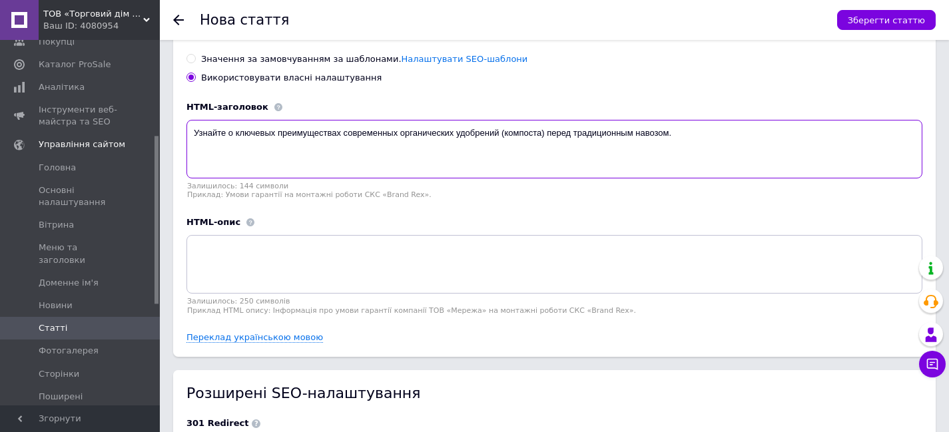
type textarea "Узнайте о ключевых преимуществах современных органических удобрений (компоста) …"
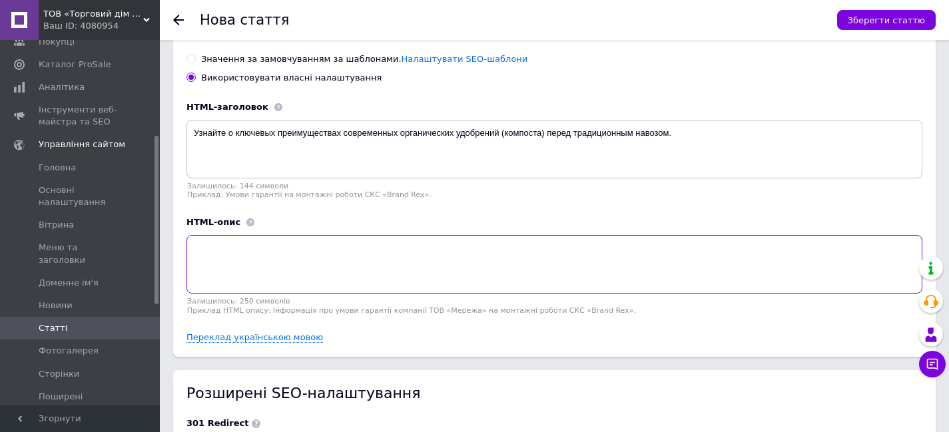
click at [294, 236] on textarea at bounding box center [554, 264] width 736 height 59
paste textarea "Почему "Гумоплант" – это эффективное, безопасное и концентрированное решение дл…"
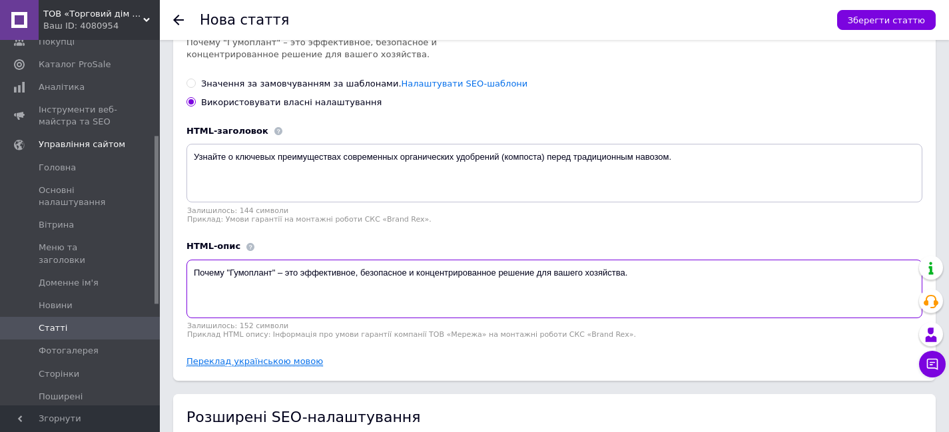
type textarea "Почему "Гумоплант" – это эффективное, безопасное и концентрированное решение дл…"
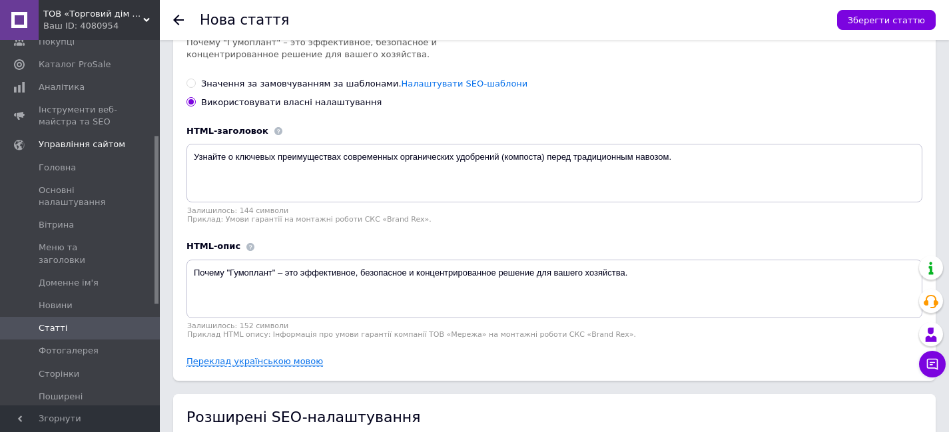
click at [285, 356] on link "Переклад українською мовою" at bounding box center [254, 361] width 137 height 11
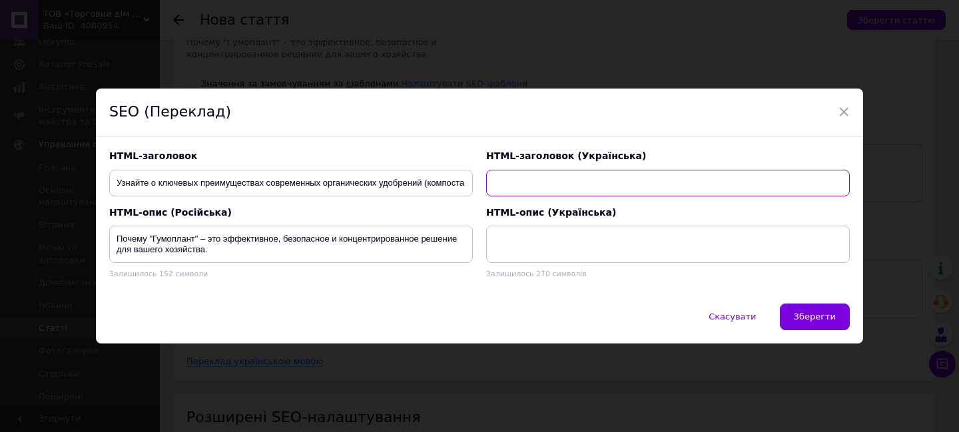
click at [515, 196] on input "text" at bounding box center [668, 183] width 364 height 27
paste input "Дізнайтеся про ключові переваги сучасних органічних добрив (компосту) над тради…"
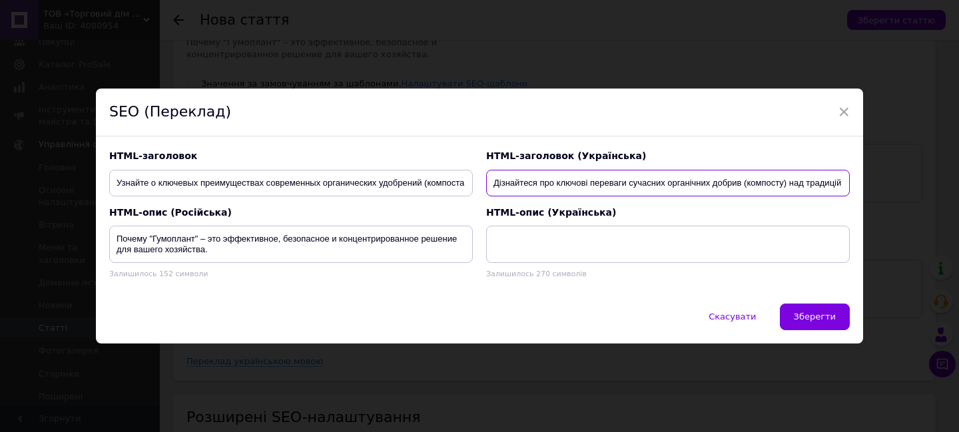
scroll to position [0, 45]
click at [516, 182] on input "Дізнайтеся про ключові переваги сучасних органічних добрив (компосту) над тради…" at bounding box center [668, 183] width 364 height 27
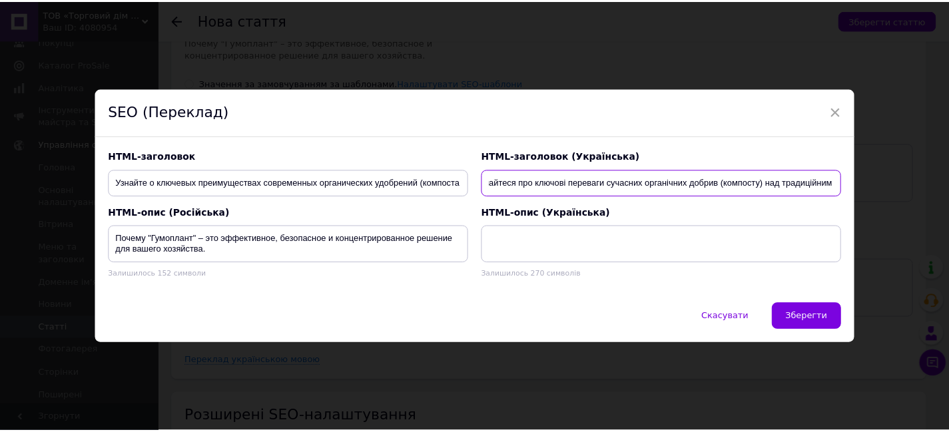
scroll to position [0, 0]
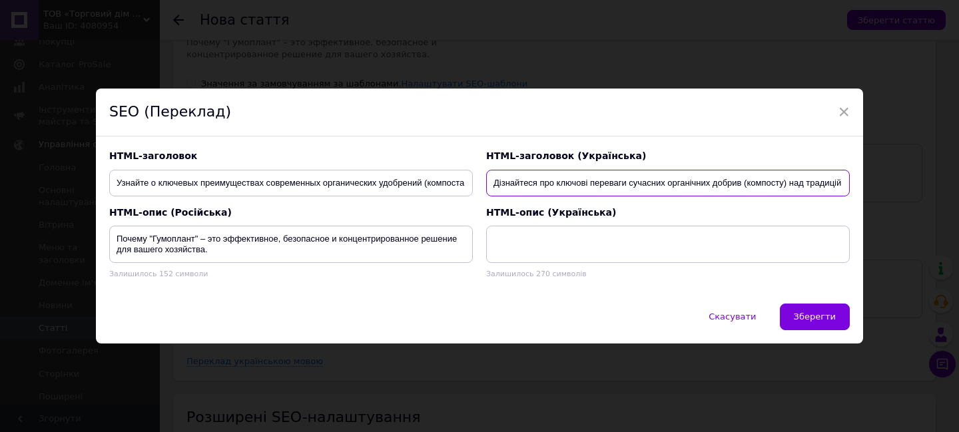
type input "Дізнайтеся про ключові переваги сучасних органічних добрив (компосту) над тради…"
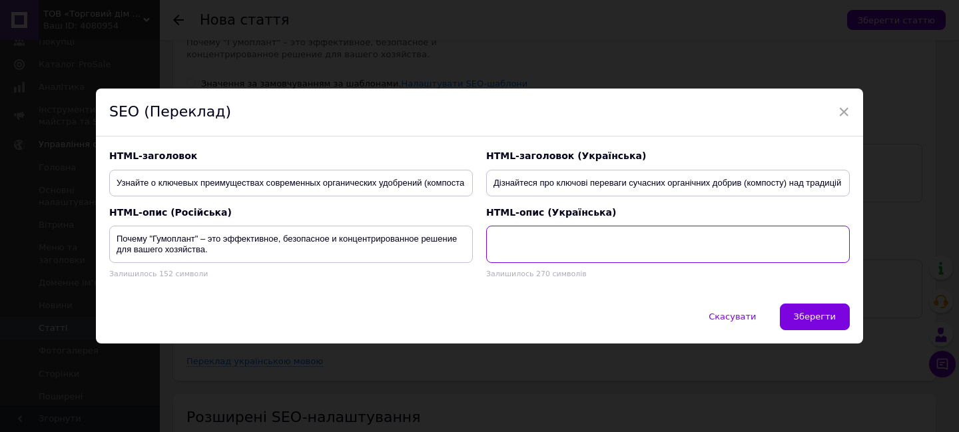
click at [578, 247] on textarea at bounding box center [668, 244] width 364 height 37
paste textarea "Чому "Гумоплант" – це ефективне, безпечне та концентроване рішення для вашого г…"
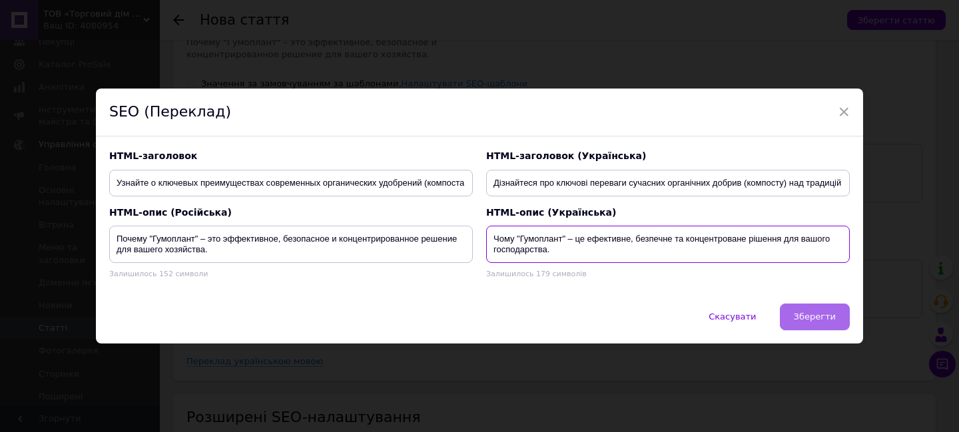
type textarea "Чому "Гумоплант" – це ефективне, безпечне та концентроване рішення для вашого г…"
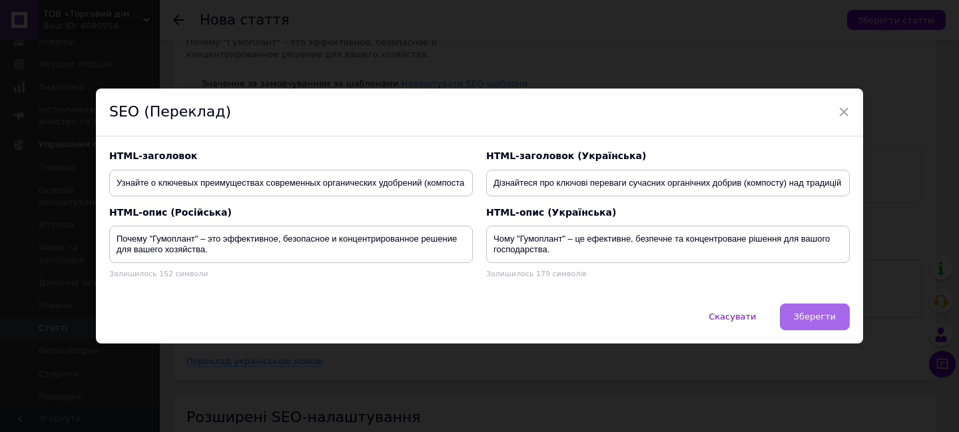
click at [810, 308] on button "Зберегти" at bounding box center [815, 317] width 70 height 27
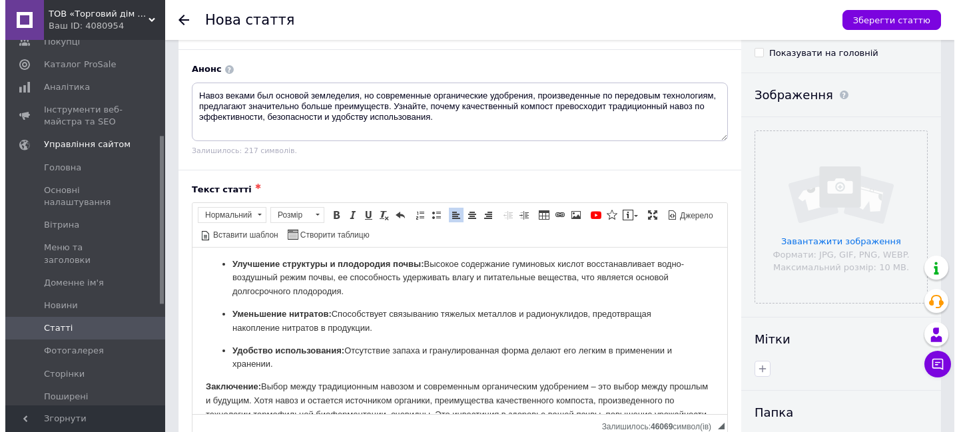
scroll to position [745, 0]
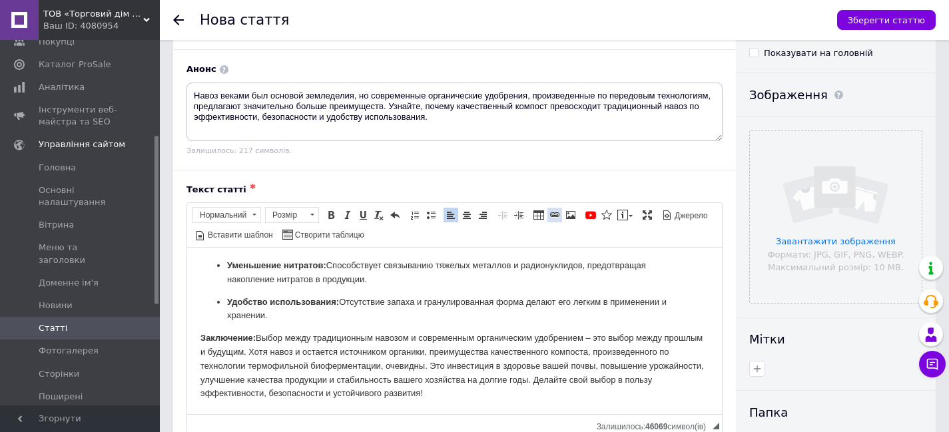
click at [556, 212] on span at bounding box center [554, 215] width 11 height 11
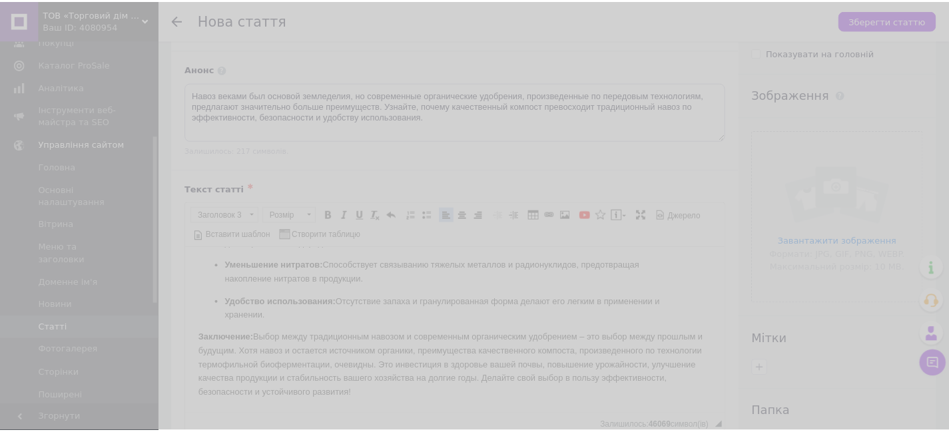
scroll to position [0, 0]
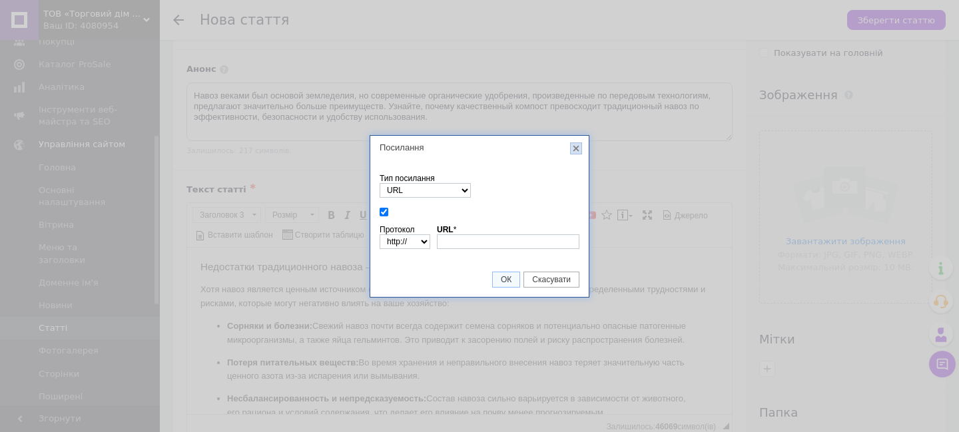
click at [578, 148] on link "X" at bounding box center [576, 149] width 12 height 12
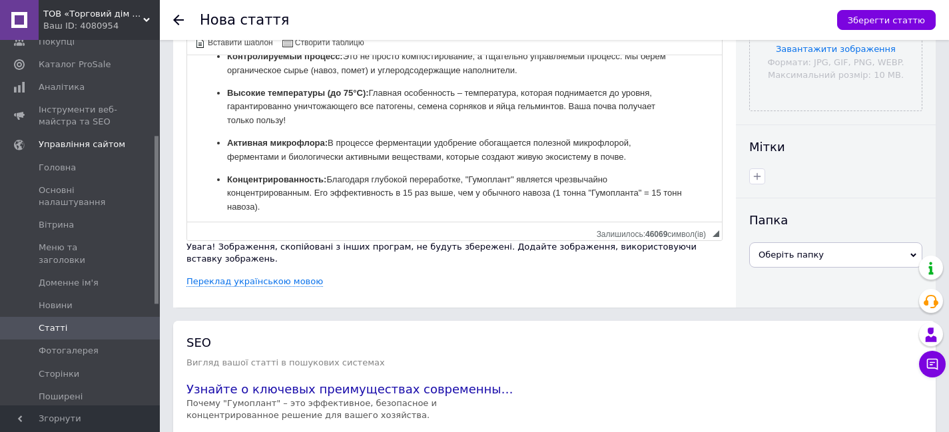
scroll to position [446, 0]
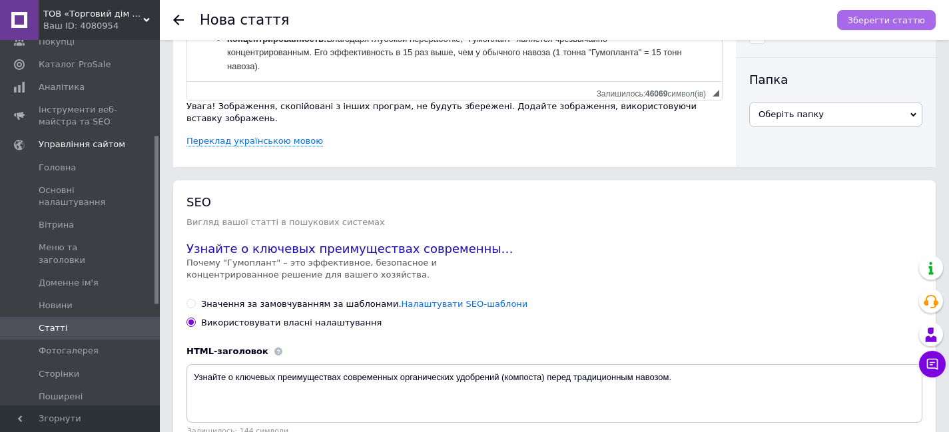
click at [884, 22] on span "Зберегти статтю" at bounding box center [886, 20] width 77 height 10
